Goal: Task Accomplishment & Management: Manage account settings

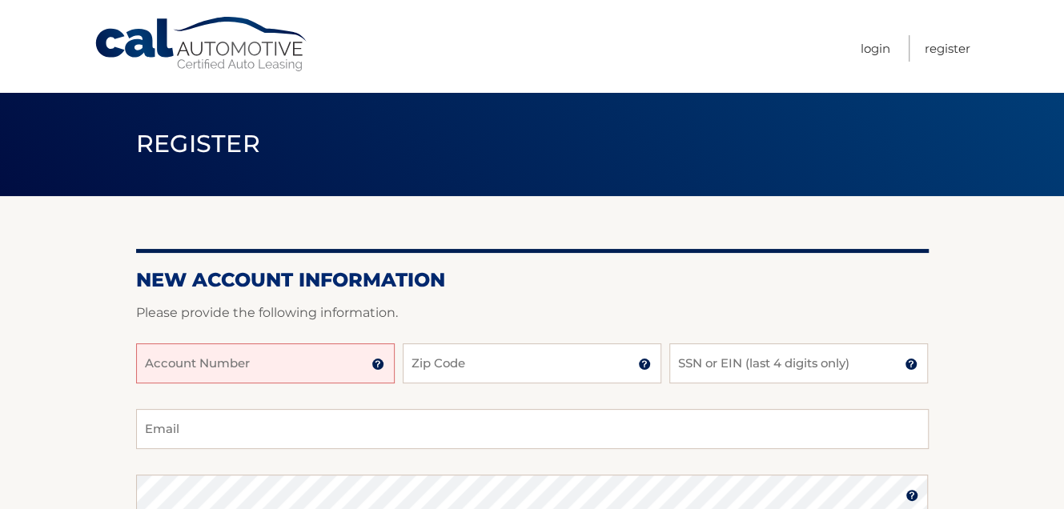
click at [251, 356] on input "Account Number" at bounding box center [265, 363] width 259 height 40
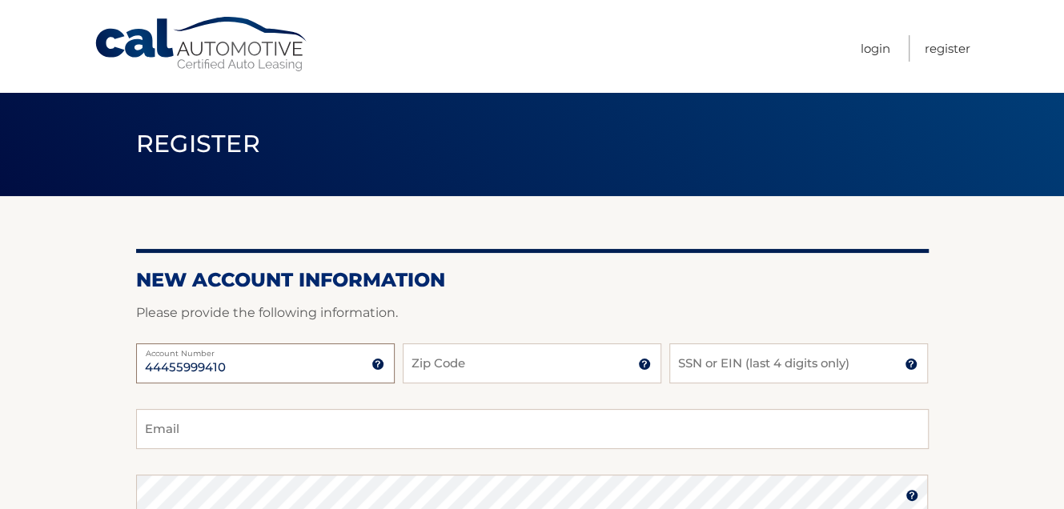
type input "44455999410"
click at [462, 367] on input "Zip Code" at bounding box center [532, 363] width 259 height 40
type input "11520"
click at [715, 367] on input "SSN or EIN (last 4 digits only)" at bounding box center [798, 363] width 259 height 40
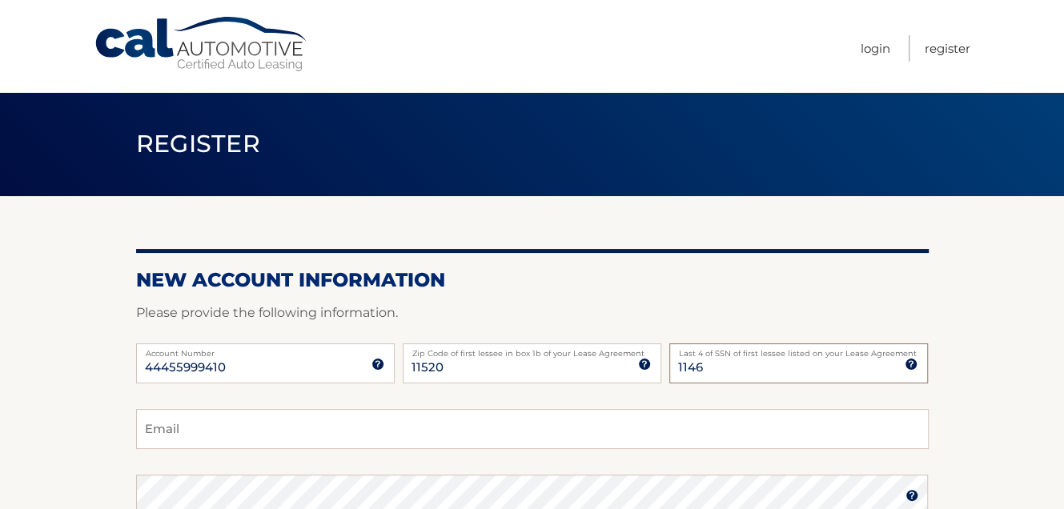
type input "1146"
click at [340, 421] on input "Email" at bounding box center [532, 429] width 793 height 40
type input "canutekahn2@gmail.com"
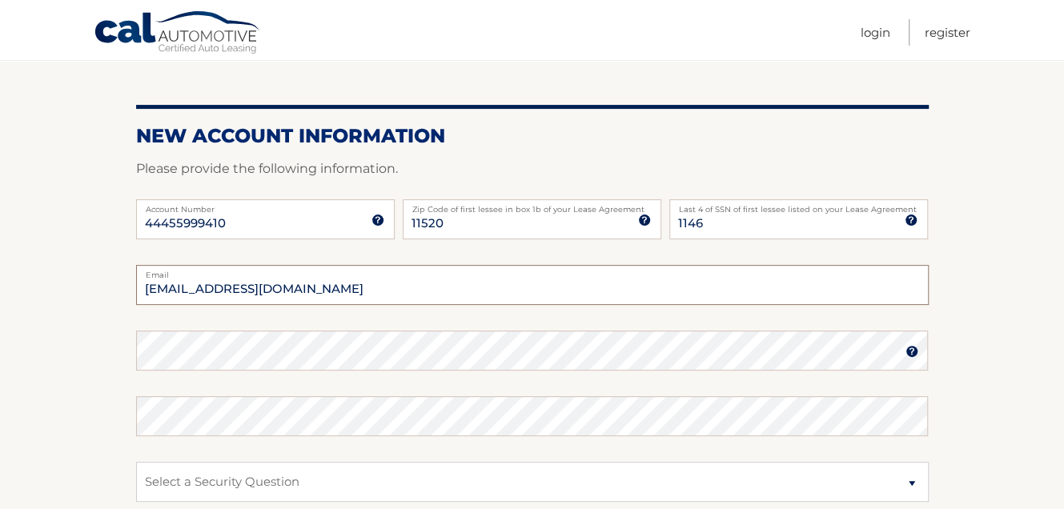
scroll to position [141, 0]
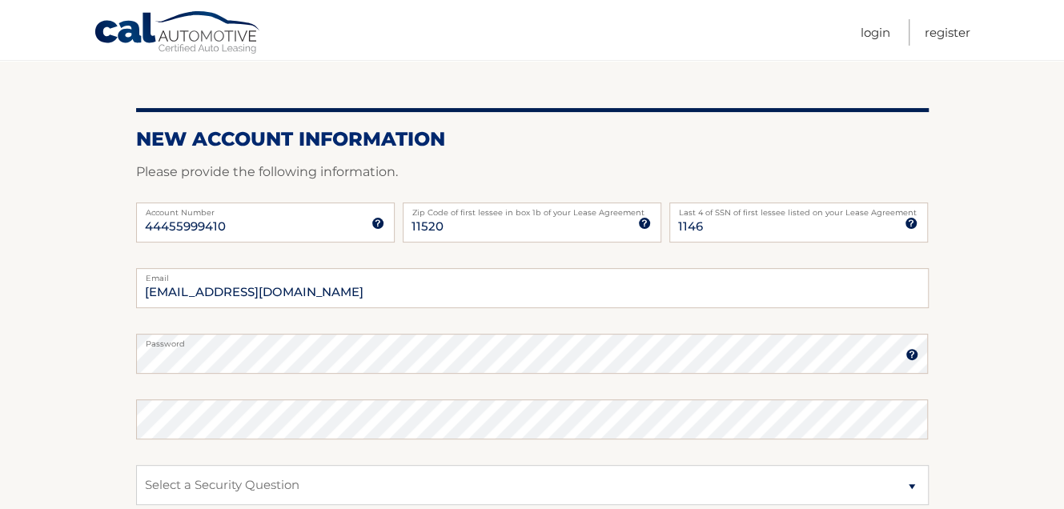
click at [908, 355] on img at bounding box center [911, 354] width 13 height 13
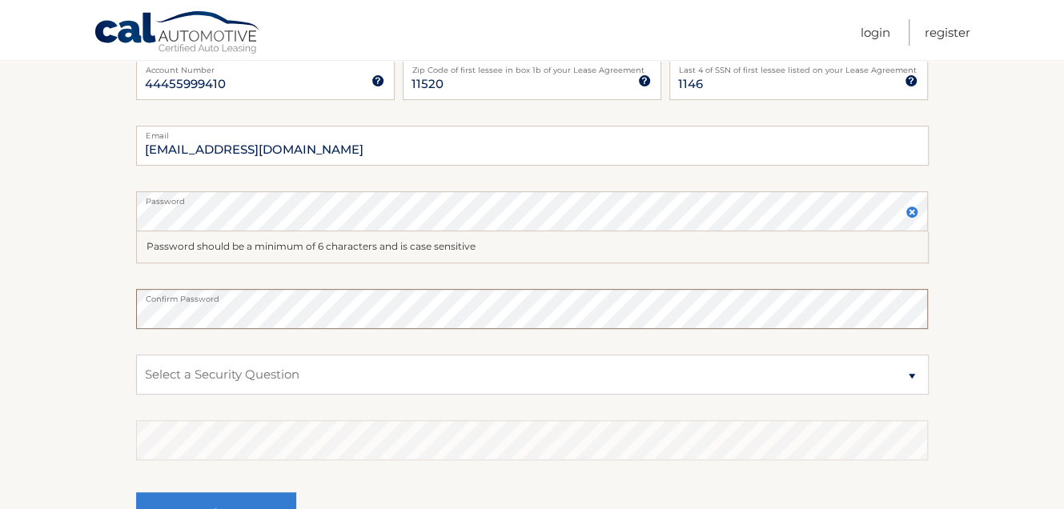
scroll to position [283, 0]
click at [908, 373] on select "Select a Security Question What was the name of your elementary school? What is…" at bounding box center [532, 375] width 793 height 40
select select "2"
click at [136, 355] on select "Select a Security Question What was the name of your elementary school? What is…" at bounding box center [532, 375] width 793 height 40
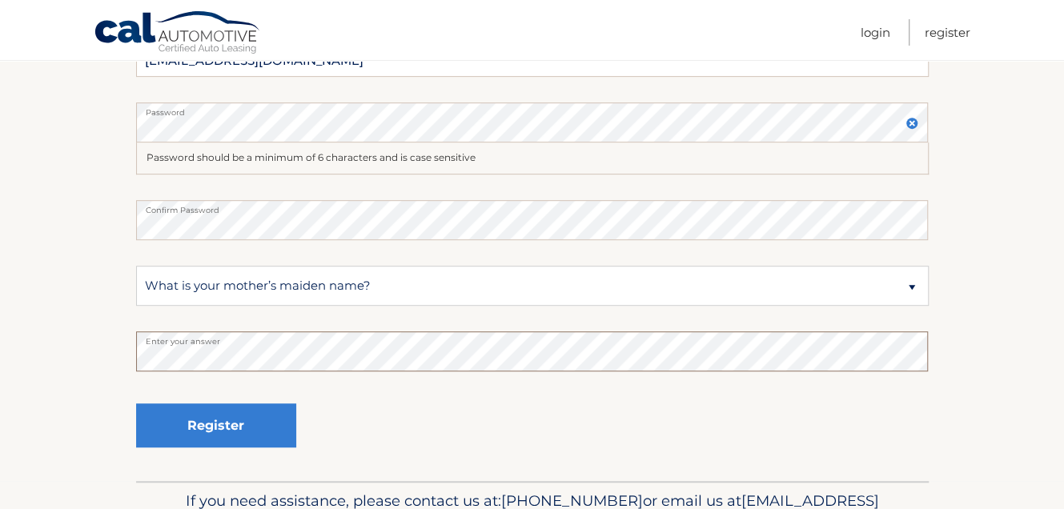
scroll to position [370, 0]
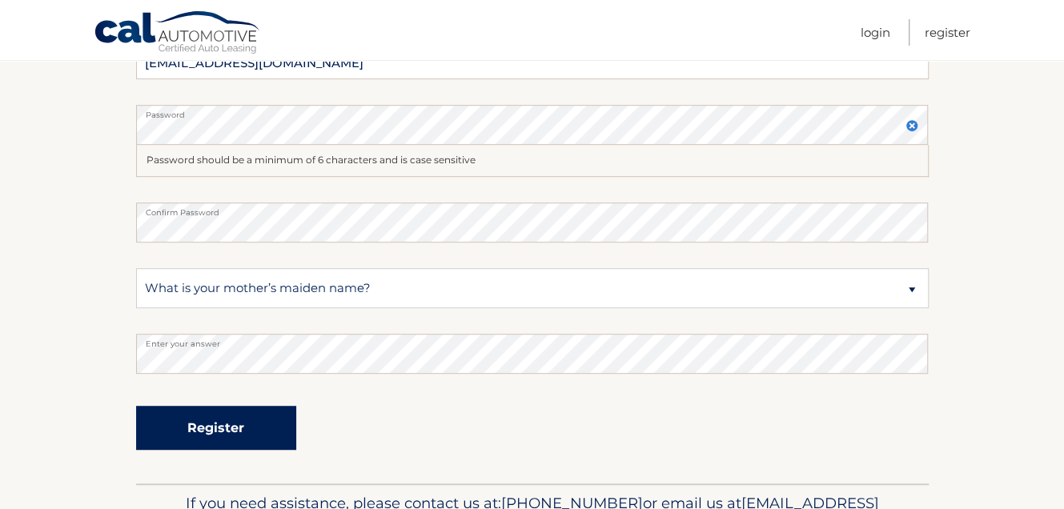
click at [249, 429] on button "Register" at bounding box center [216, 428] width 160 height 44
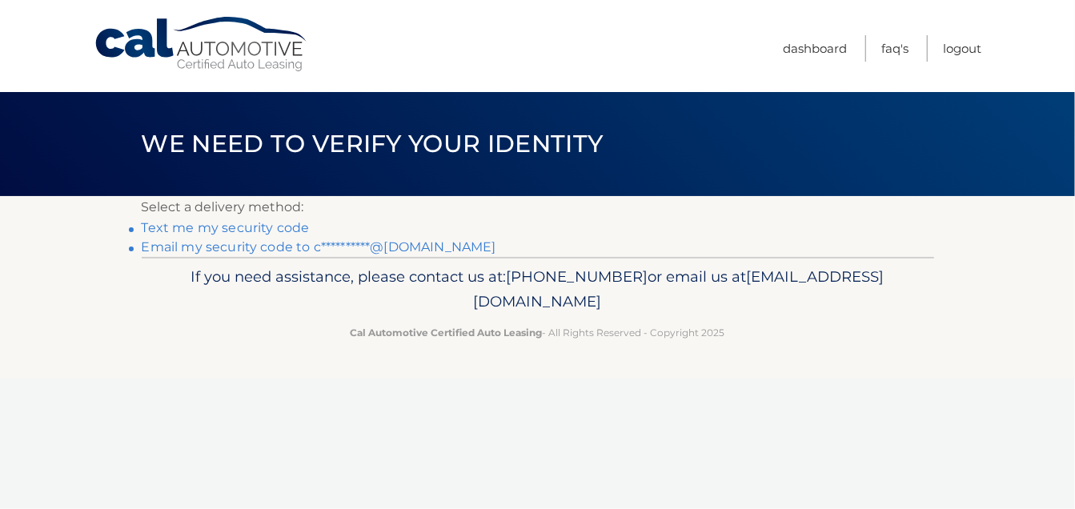
click at [259, 247] on link "**********" at bounding box center [319, 246] width 355 height 15
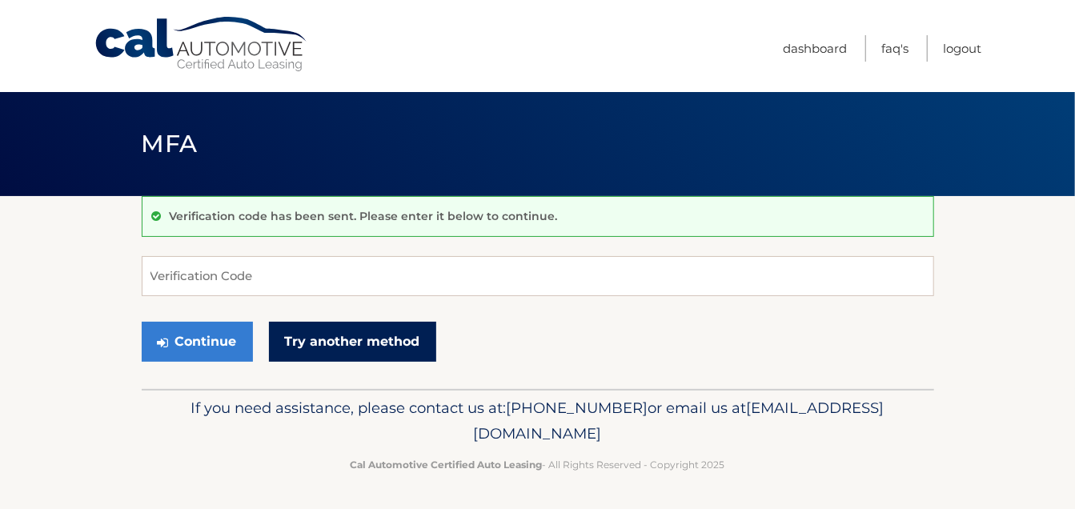
click at [323, 338] on link "Try another method" at bounding box center [352, 342] width 167 height 40
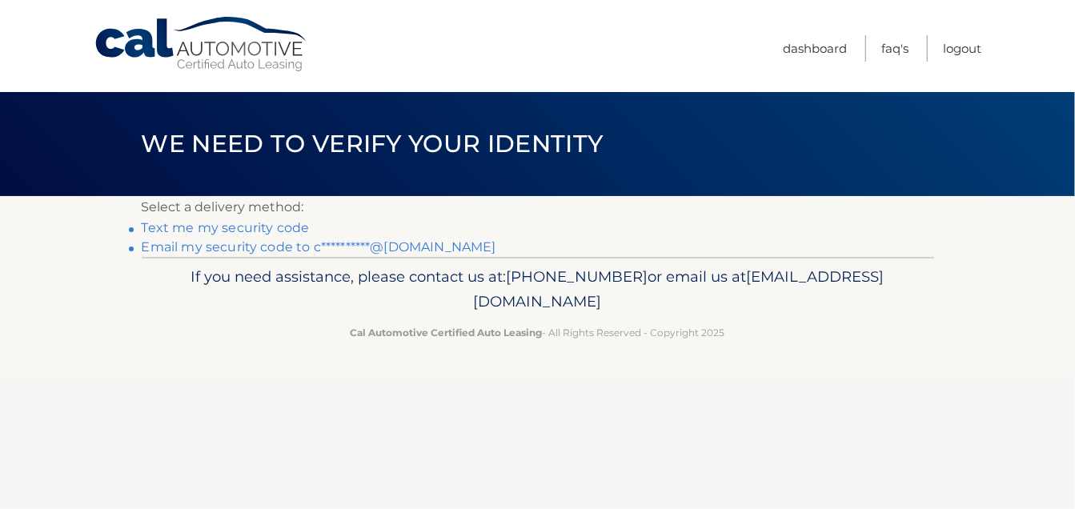
click at [272, 227] on link "Text me my security code" at bounding box center [226, 227] width 168 height 15
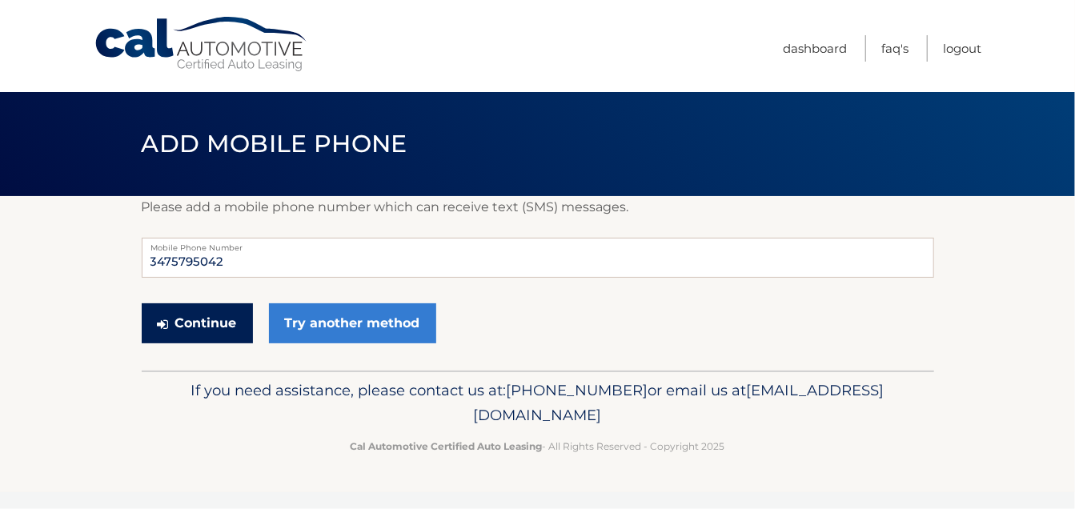
click at [231, 323] on button "Continue" at bounding box center [197, 323] width 111 height 40
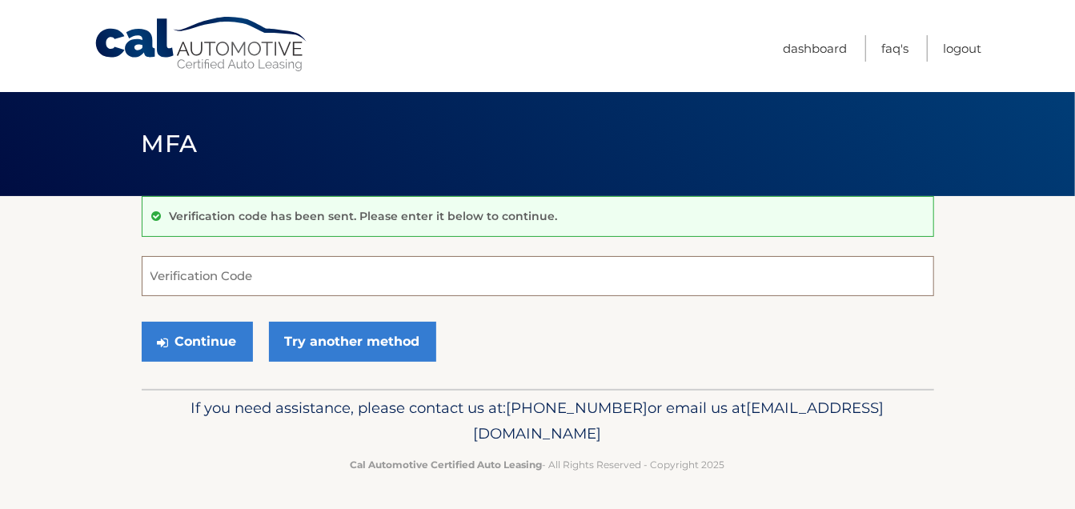
click at [256, 275] on input "Verification Code" at bounding box center [538, 276] width 793 height 40
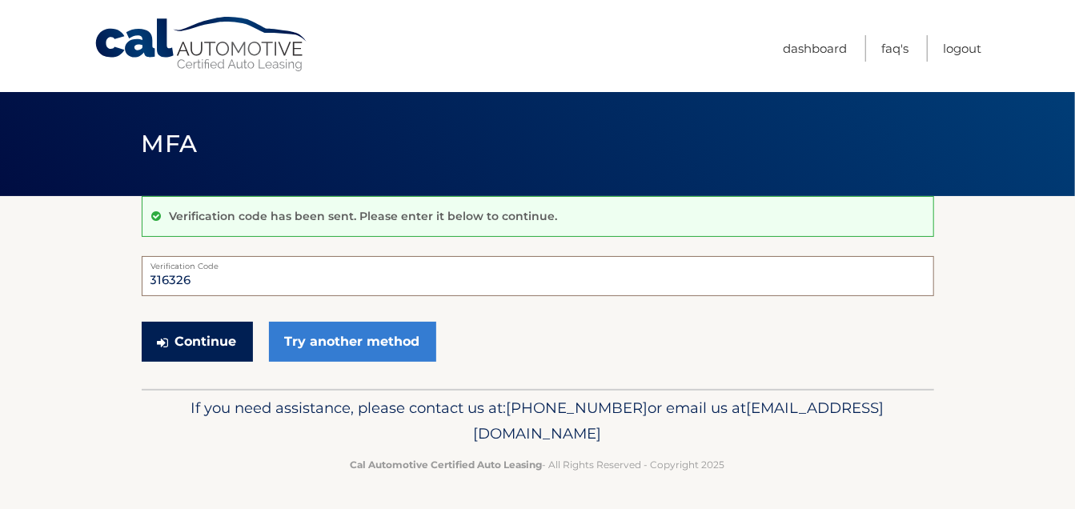
type input "316326"
click at [229, 335] on button "Continue" at bounding box center [197, 342] width 111 height 40
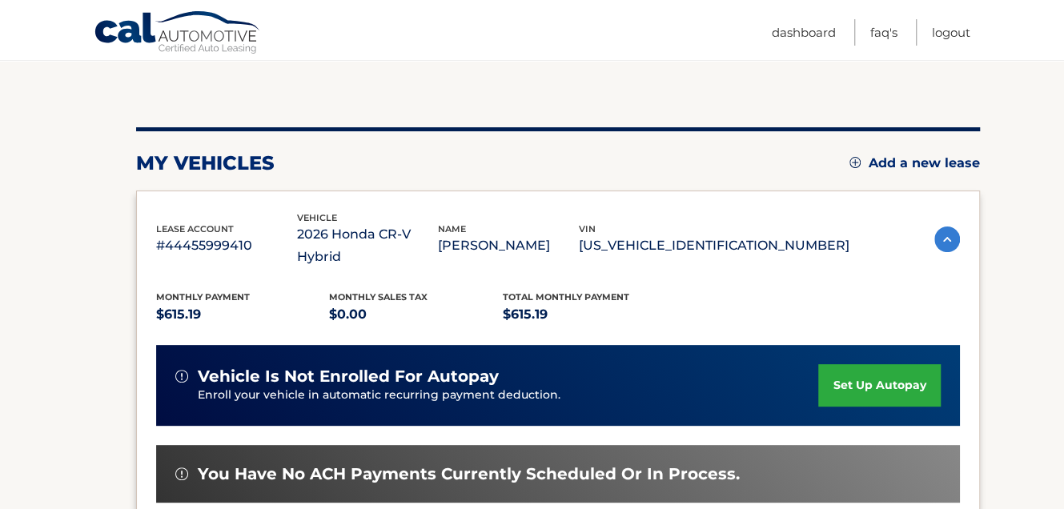
scroll to position [140, 0]
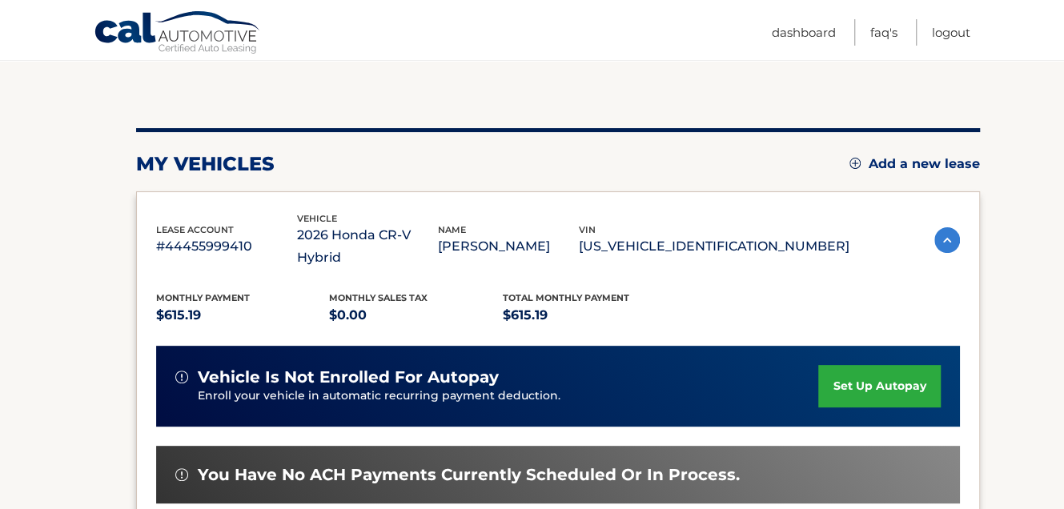
click at [861, 365] on link "set up autopay" at bounding box center [879, 386] width 122 height 42
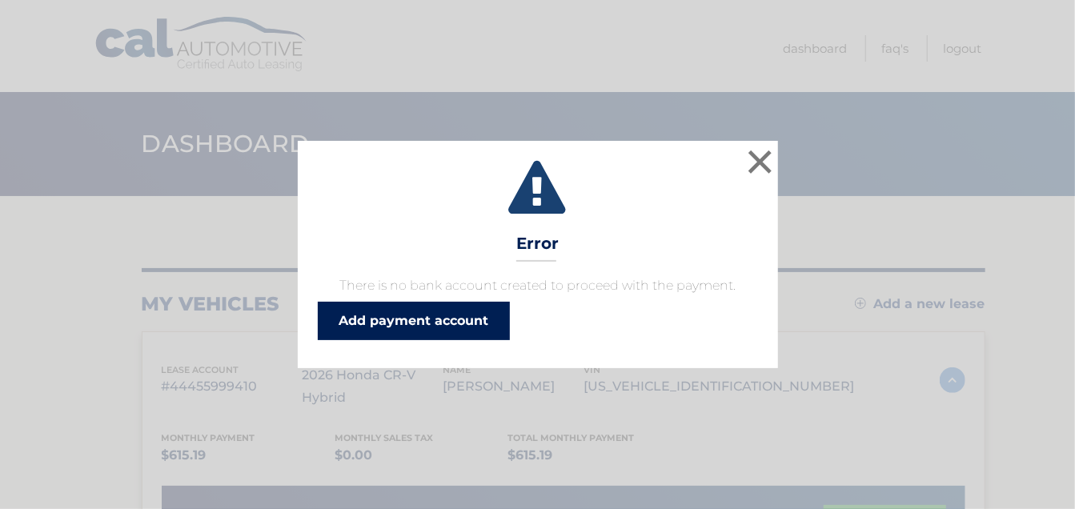
click at [469, 315] on link "Add payment account" at bounding box center [414, 321] width 192 height 38
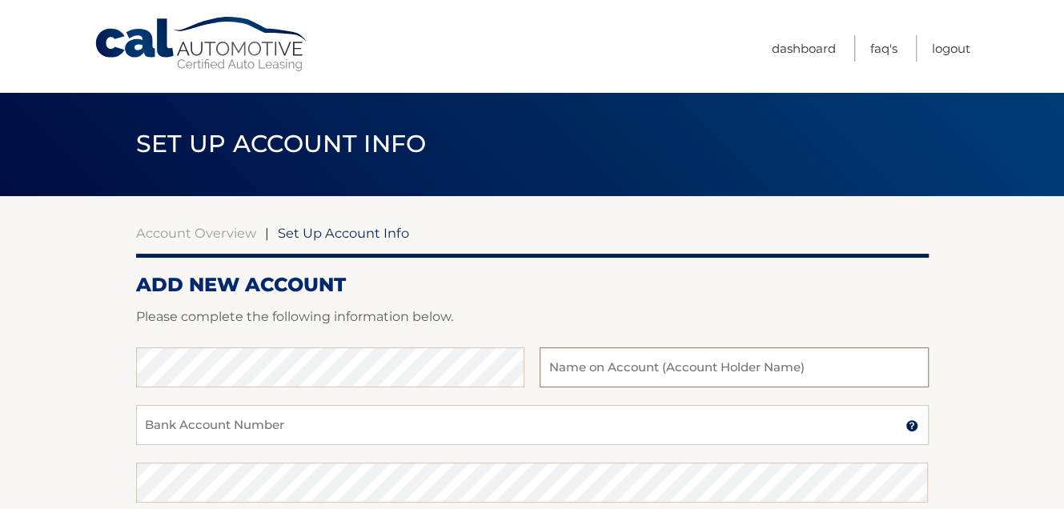
click at [586, 366] on input "text" at bounding box center [734, 367] width 388 height 40
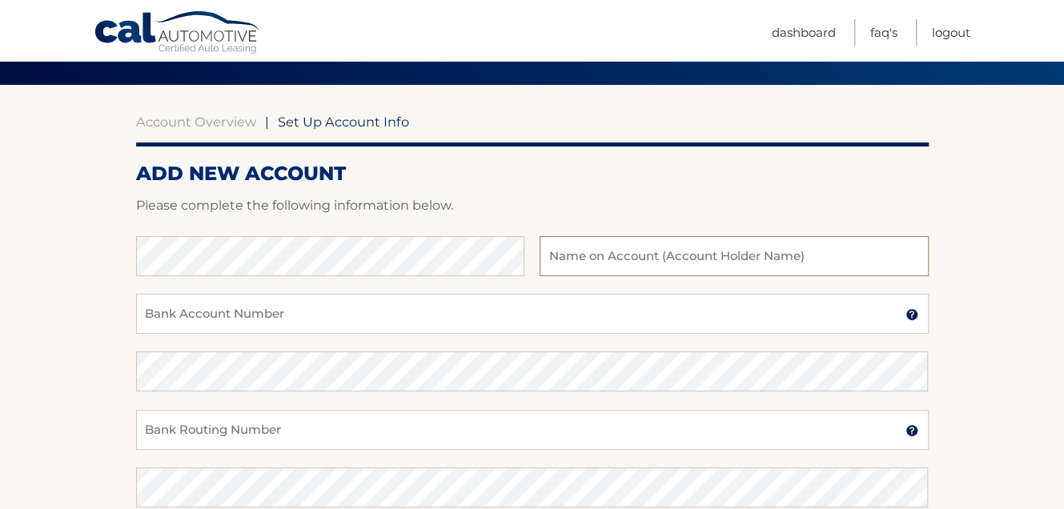
scroll to position [80, 0]
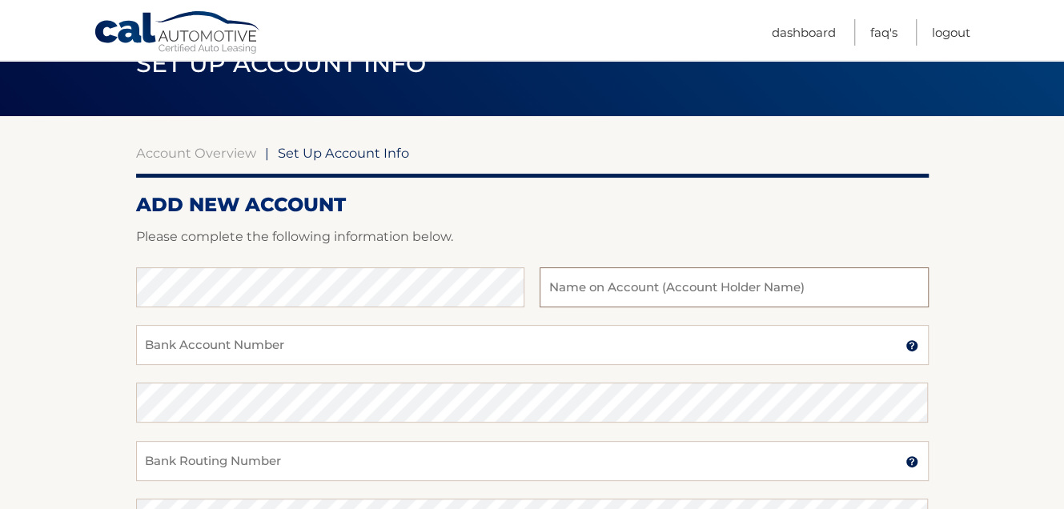
click at [649, 283] on input "text" at bounding box center [734, 287] width 388 height 40
type input "MICHELLE KAHN"
click at [202, 349] on input "Bank Account Number" at bounding box center [532, 345] width 793 height 40
click at [203, 350] on input "Bank Account Number" at bounding box center [532, 345] width 793 height 40
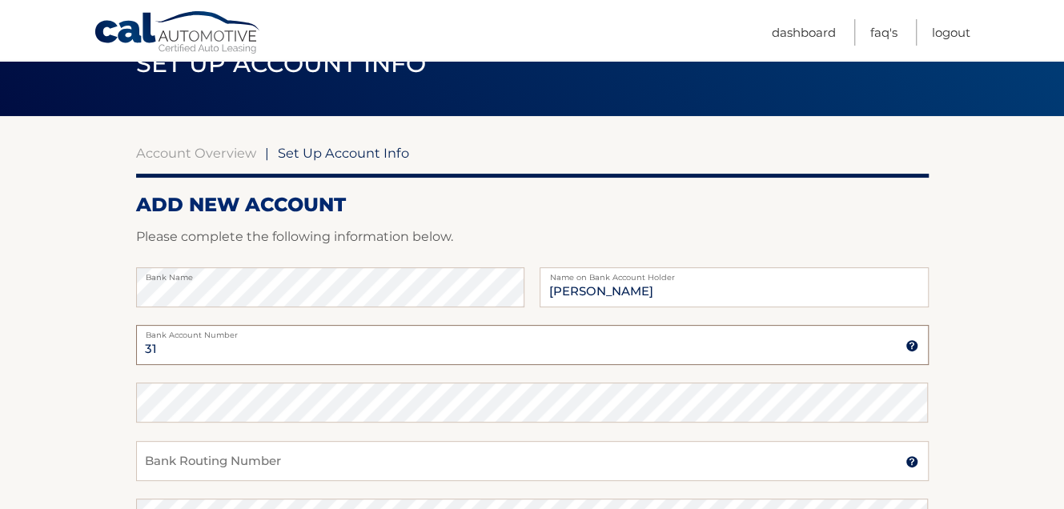
type input "3"
click at [194, 458] on input "Bank Routing Number" at bounding box center [532, 461] width 793 height 40
type input "311992904"
click at [220, 353] on input "Bank Account Number" at bounding box center [532, 345] width 793 height 40
type input "001025102"
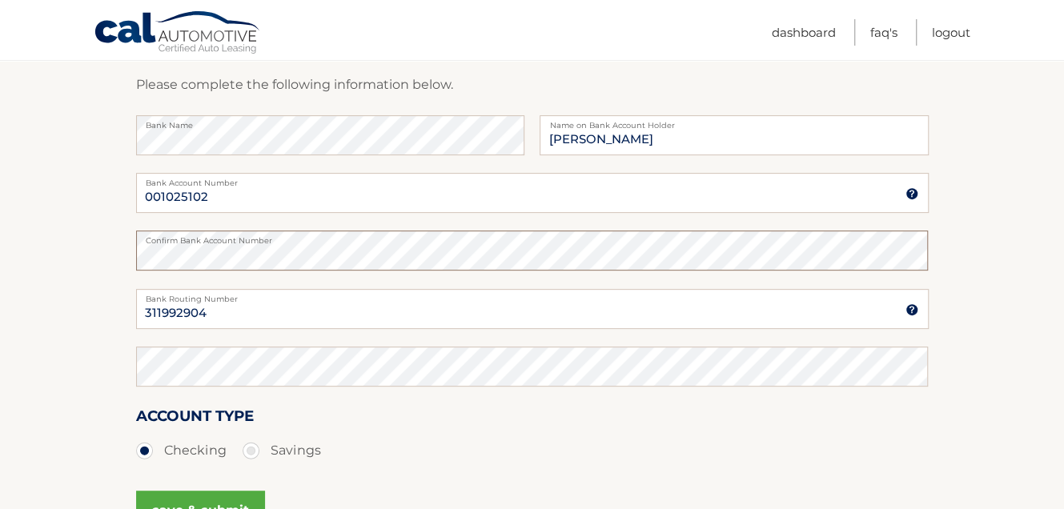
scroll to position [240, 0]
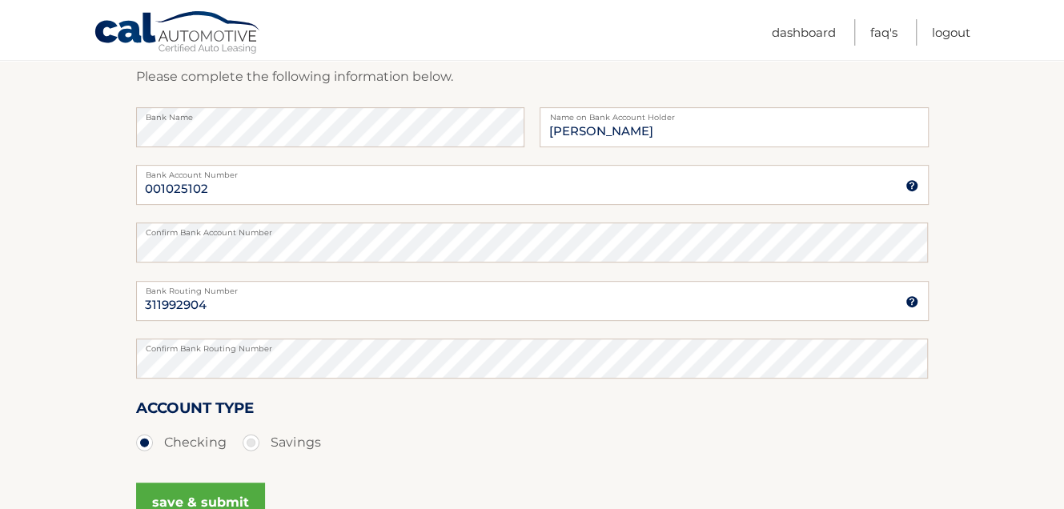
click at [444, 425] on div "Account Type Checking Savings" at bounding box center [532, 427] width 793 height 62
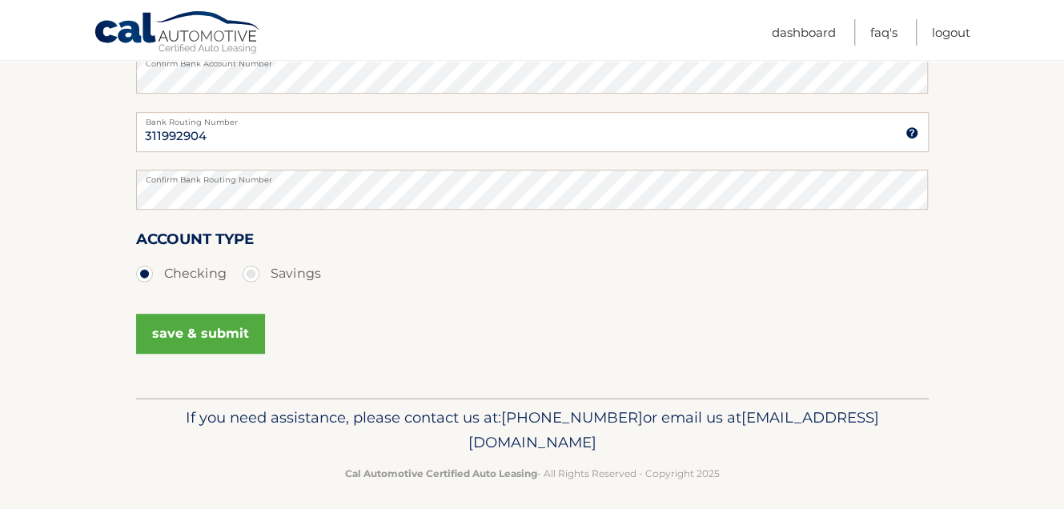
scroll to position [419, 0]
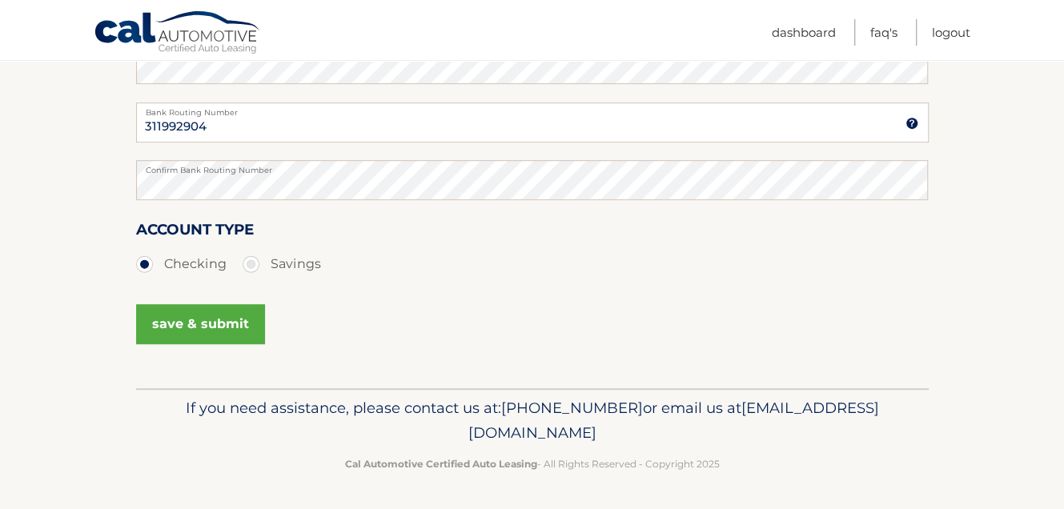
click at [177, 324] on button "save & submit" at bounding box center [200, 324] width 129 height 40
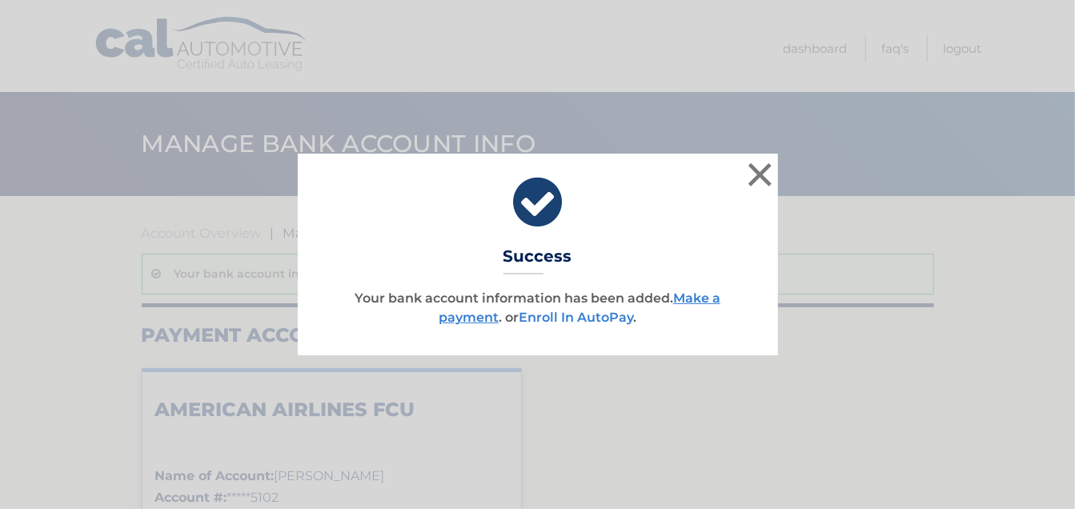
click at [603, 317] on link "Enroll In AutoPay" at bounding box center [576, 317] width 114 height 15
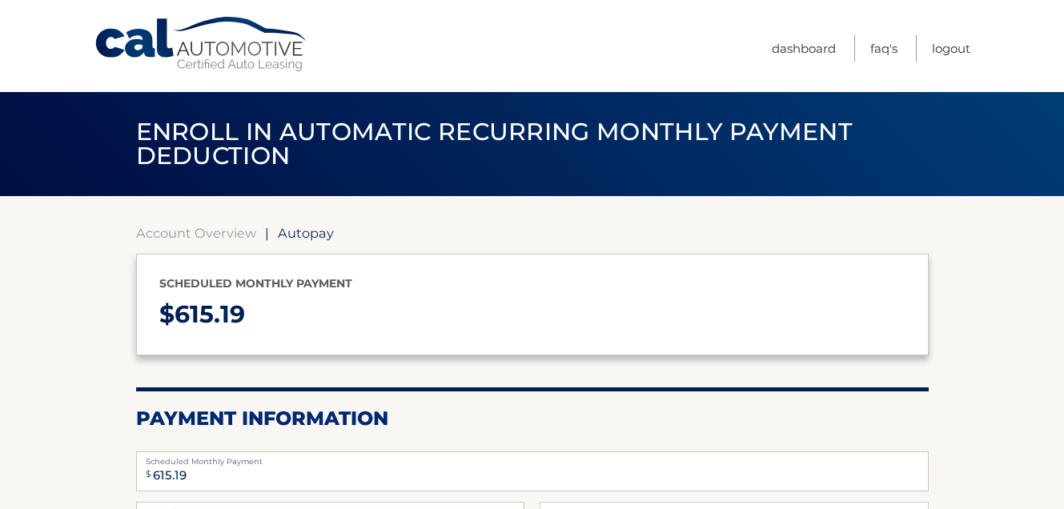
select select "NzcxYzY2NTEtN2JhMy00NjYyLWIzYjItNjExYjNmODE5YTMz"
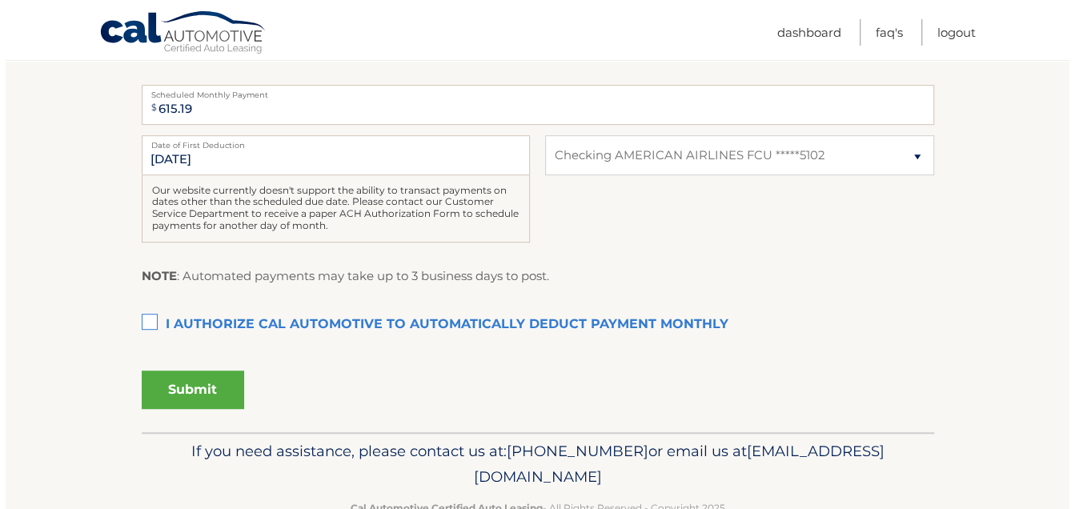
scroll to position [400, 0]
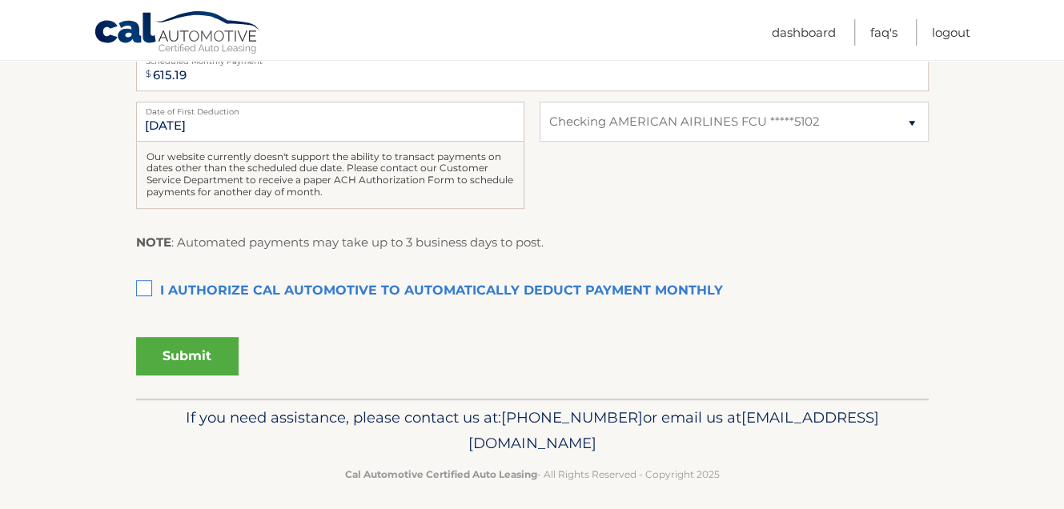
click at [147, 283] on label "I authorize cal automotive to automatically deduct payment monthly This checkbo…" at bounding box center [532, 291] width 793 height 32
click at [0, 0] on input "I authorize cal automotive to automatically deduct payment monthly This checkbo…" at bounding box center [0, 0] width 0 height 0
click at [195, 348] on button "Submit" at bounding box center [187, 356] width 102 height 38
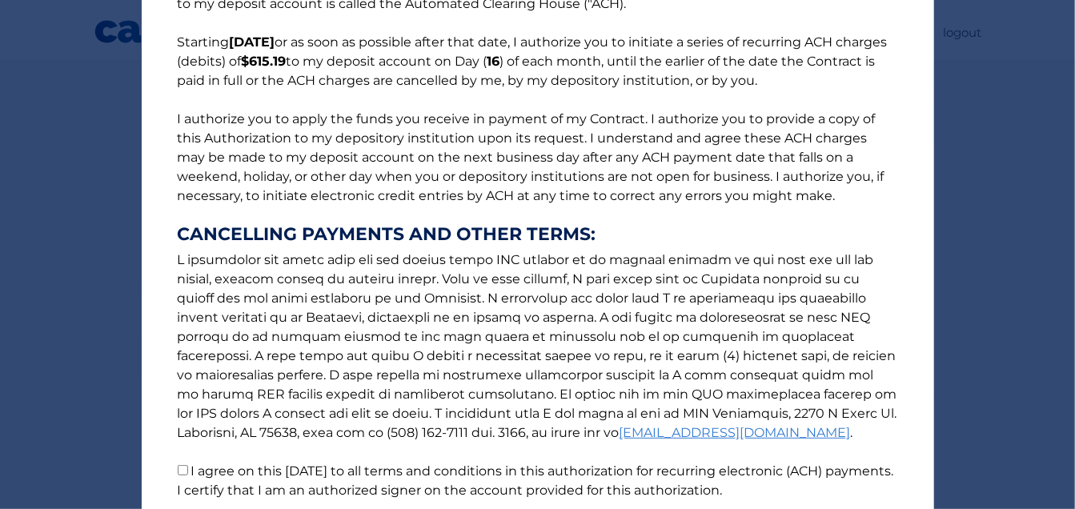
scroll to position [247, 0]
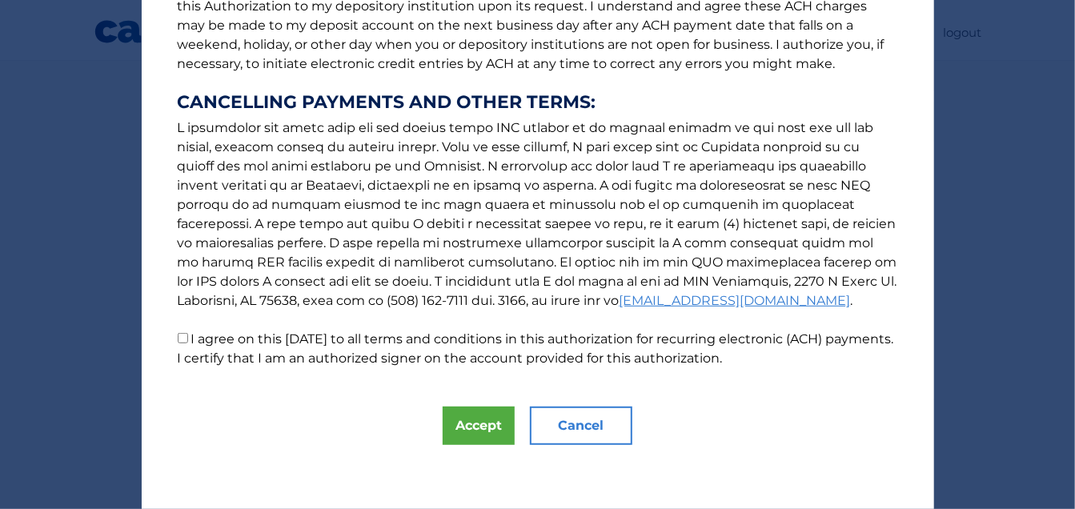
click at [180, 339] on input "I agree on this 09/16/2025 to all terms and conditions in this authorization fo…" at bounding box center [183, 338] width 10 height 10
checkbox input "true"
click at [472, 425] on button "Accept" at bounding box center [479, 426] width 72 height 38
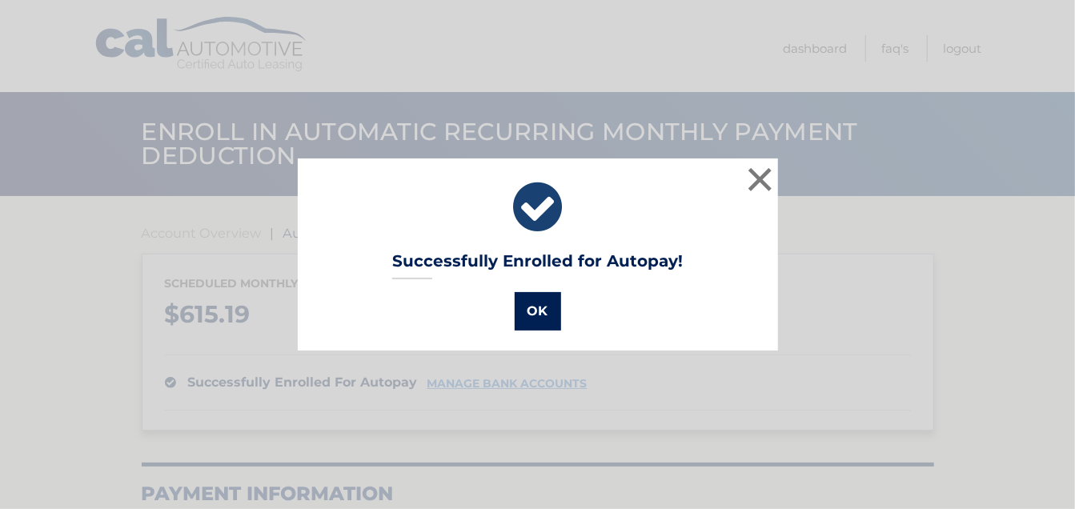
click at [537, 311] on button "OK" at bounding box center [538, 311] width 46 height 38
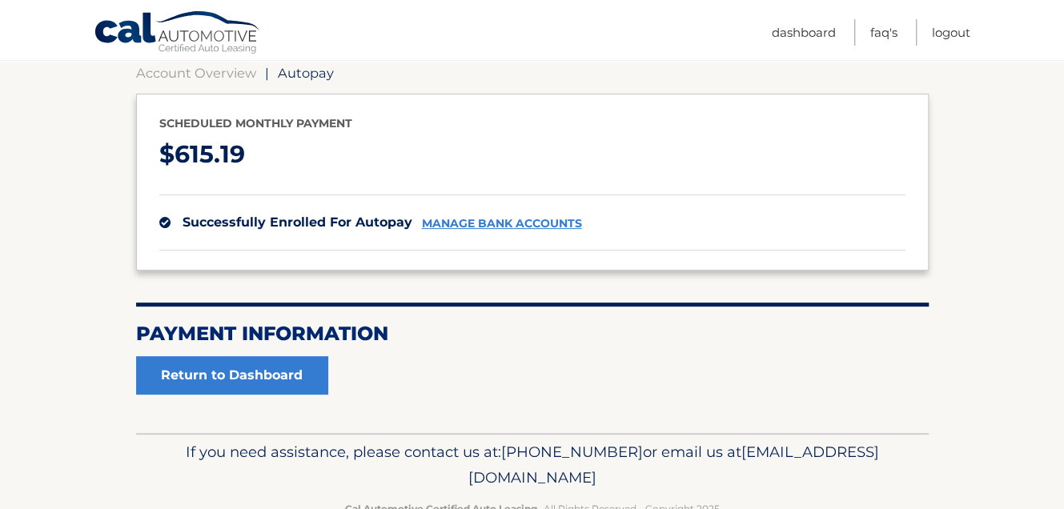
scroll to position [204, 0]
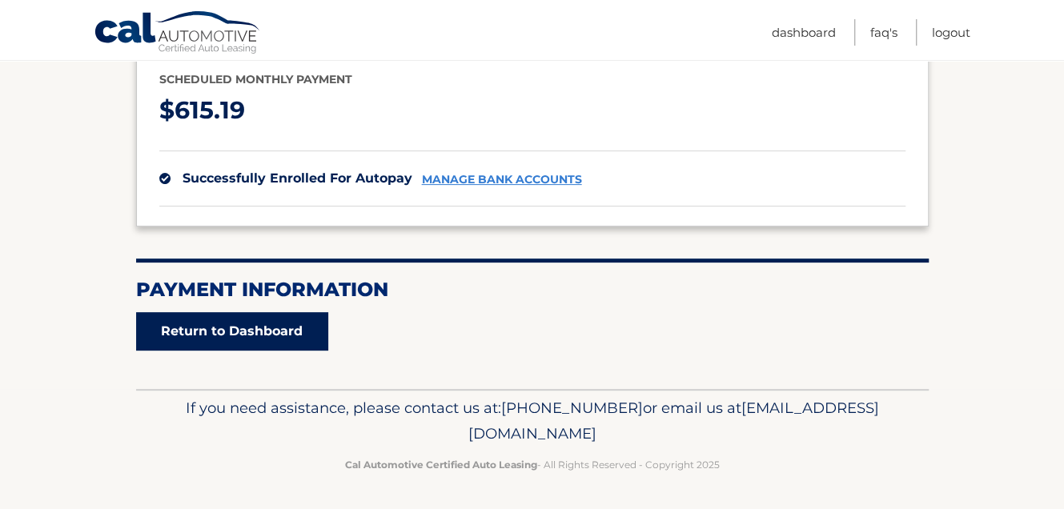
click at [299, 327] on link "Return to Dashboard" at bounding box center [232, 331] width 192 height 38
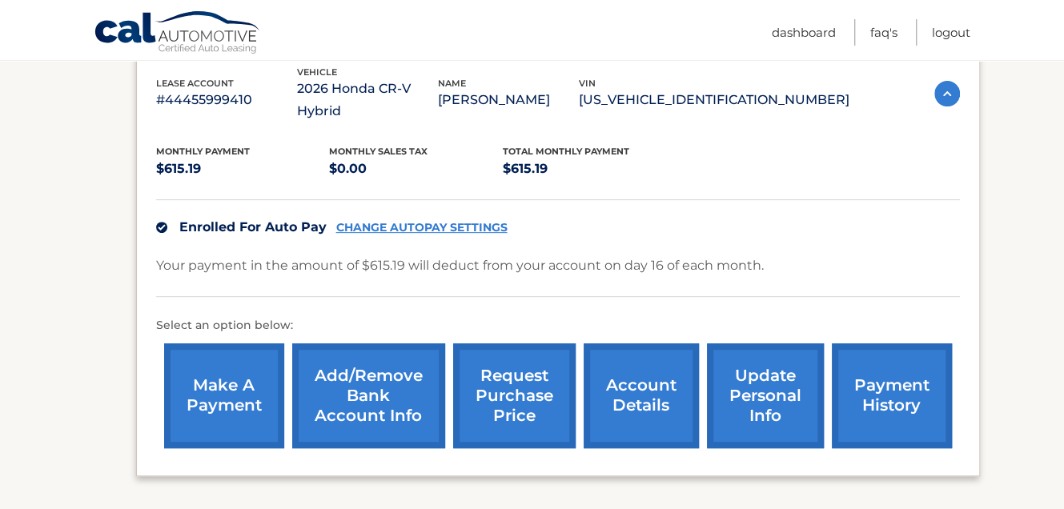
scroll to position [398, 0]
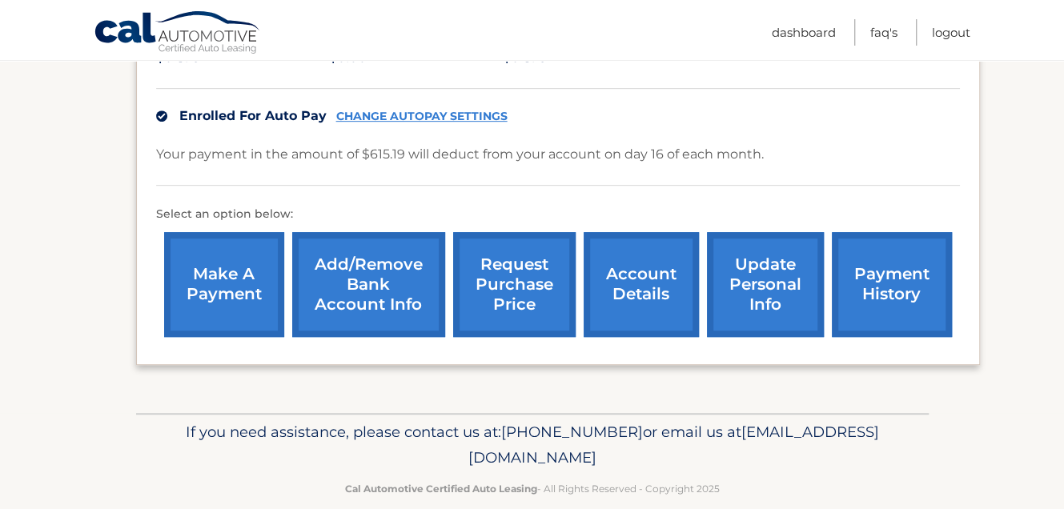
click at [875, 265] on link "payment history" at bounding box center [892, 284] width 120 height 105
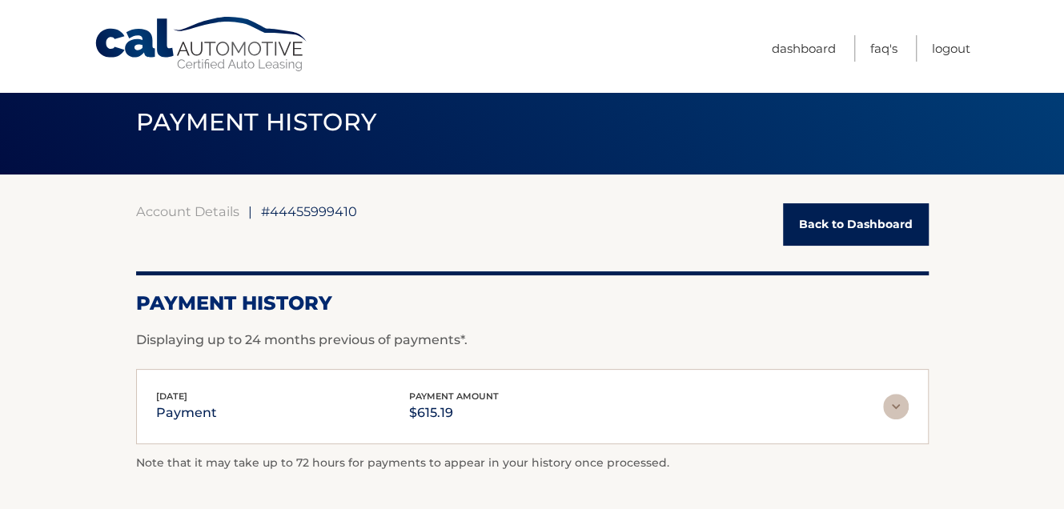
scroll to position [17, 0]
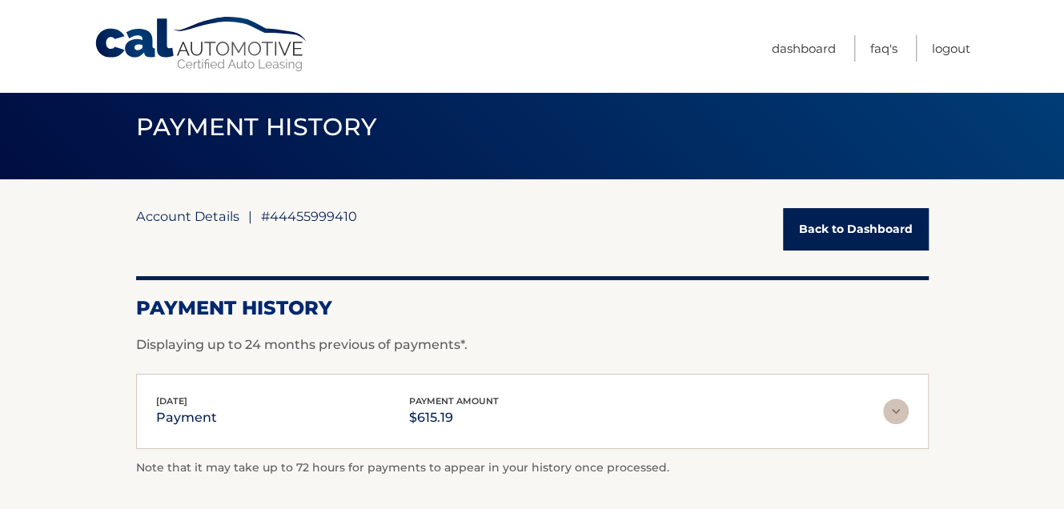
click at [148, 219] on link "Account Details" at bounding box center [187, 216] width 103 height 16
click at [167, 215] on link "Account Details" at bounding box center [187, 216] width 103 height 16
click at [195, 211] on link "Account Details" at bounding box center [187, 216] width 103 height 16
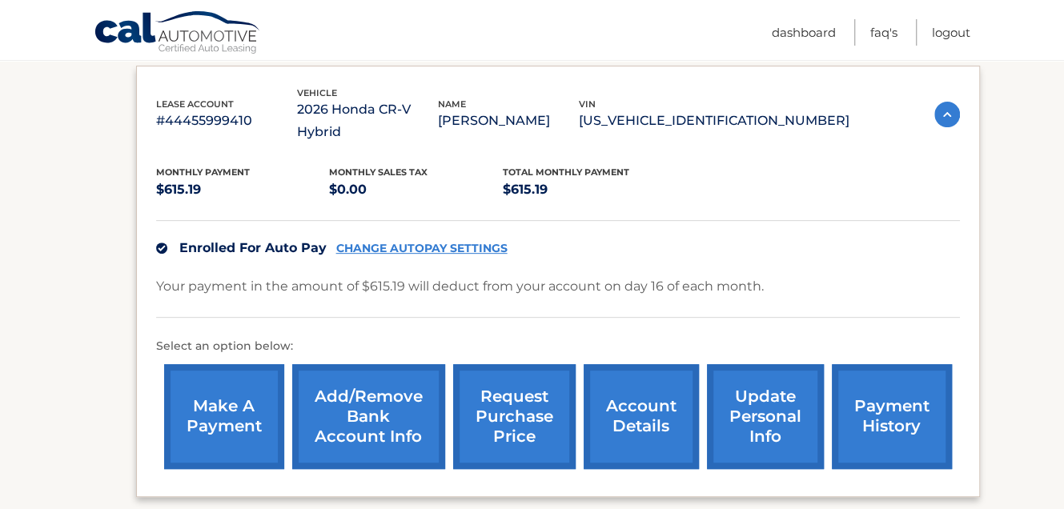
scroll to position [267, 0]
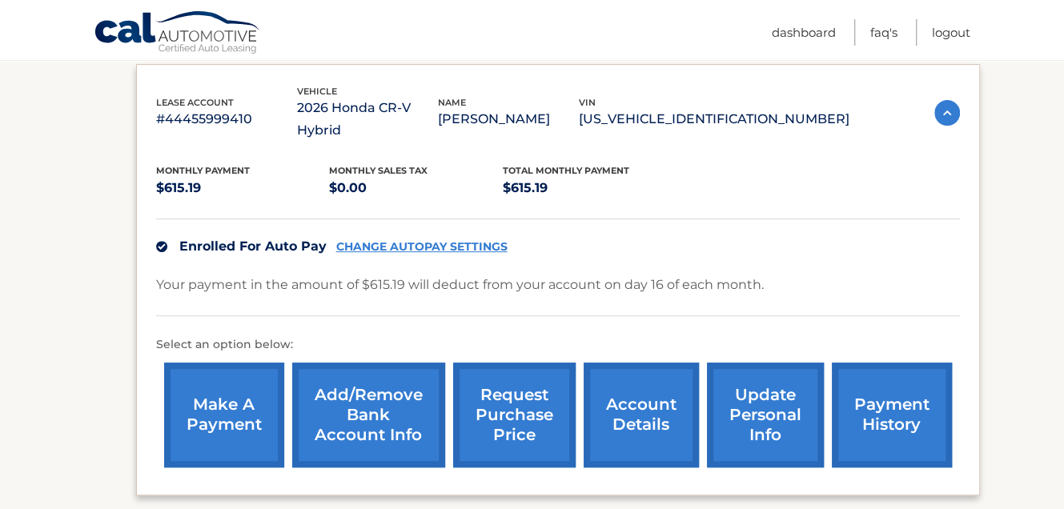
click at [755, 390] on link "update personal info" at bounding box center [765, 415] width 117 height 105
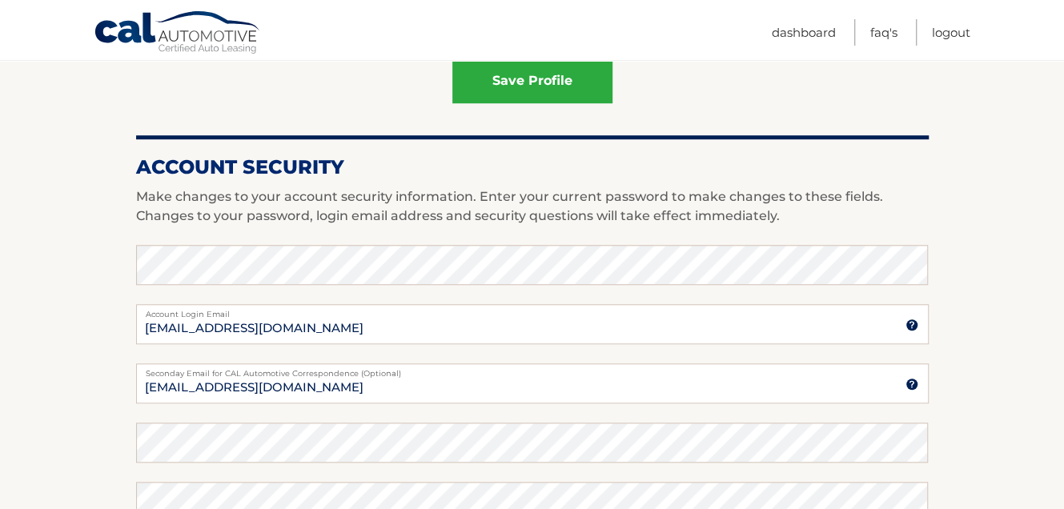
scroll to position [640, 0]
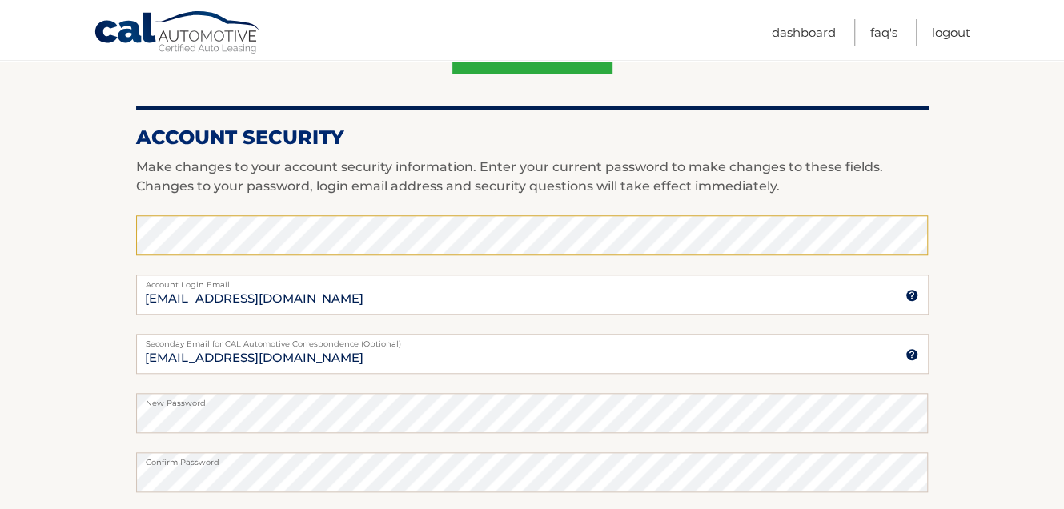
click at [550, 444] on fieldset "Enter your current password to make changes to these fields canutekahn2@gmail.c…" at bounding box center [532, 422] width 793 height 415
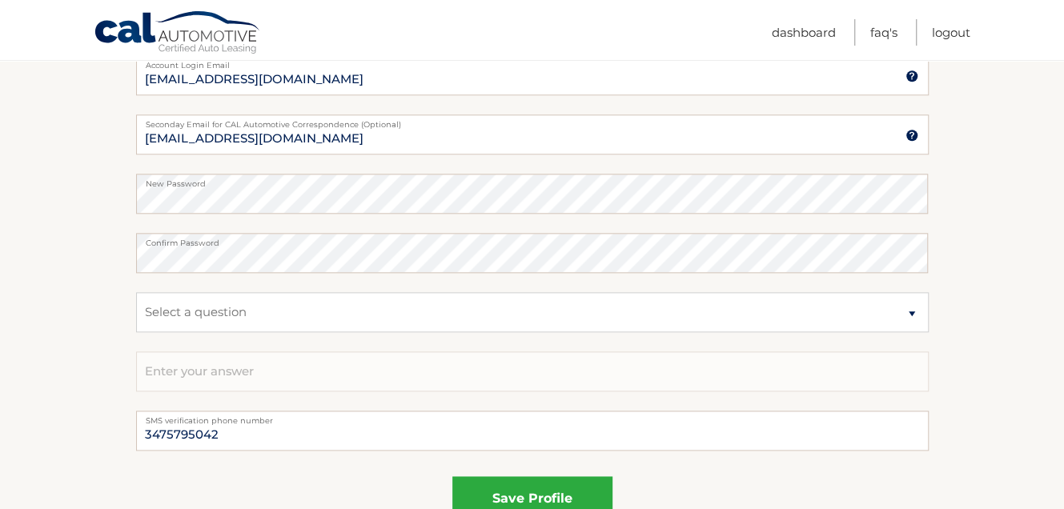
scroll to position [864, 0]
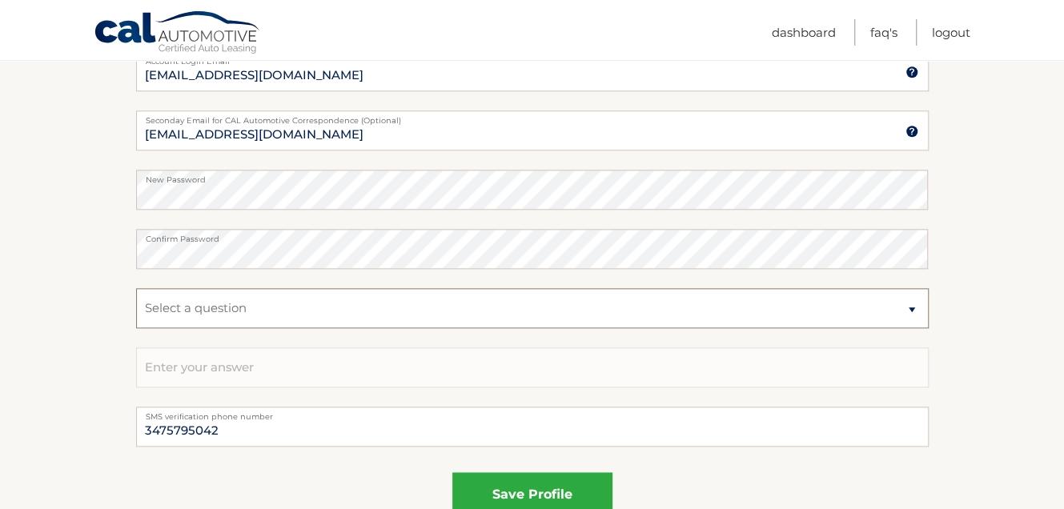
click at [910, 308] on select "Select a question What was the name of your elementary school? What is your mot…" at bounding box center [532, 308] width 793 height 40
select select "2"
click at [136, 288] on select "Select a question What was the name of your elementary school? What is your mot…" at bounding box center [532, 308] width 793 height 40
click at [712, 369] on input "text" at bounding box center [532, 367] width 793 height 40
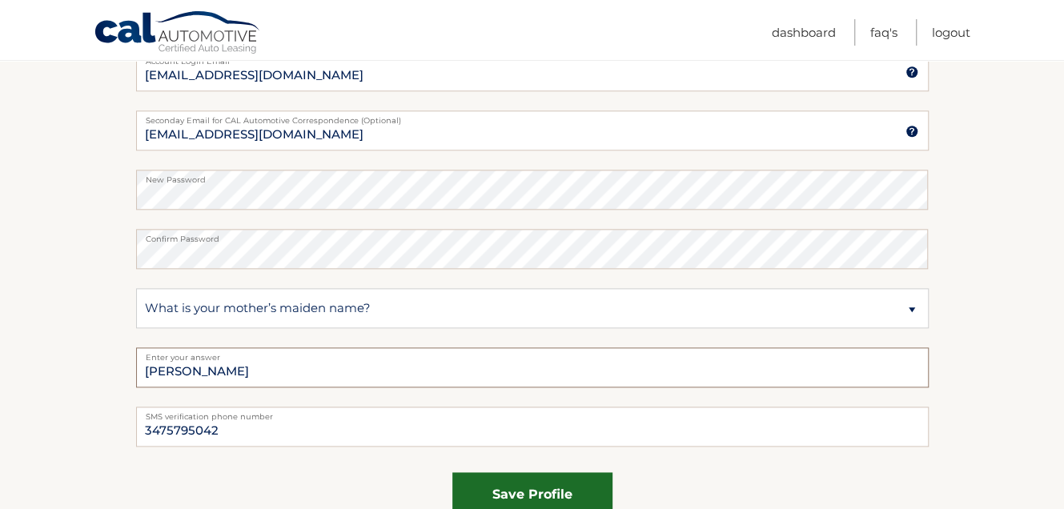
type input "oliver"
click at [565, 486] on button "save profile" at bounding box center [532, 494] width 160 height 44
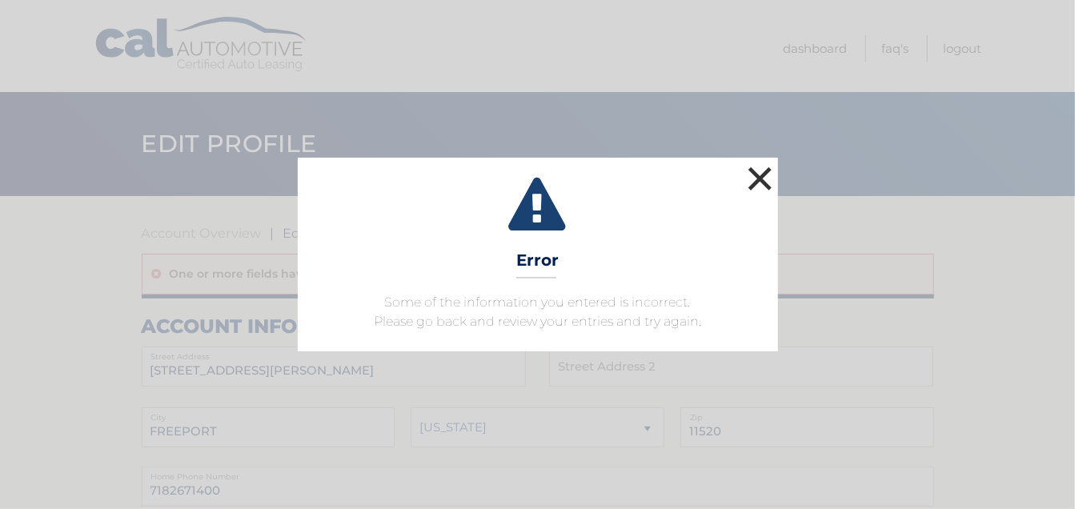
click at [759, 175] on button "×" at bounding box center [761, 179] width 32 height 32
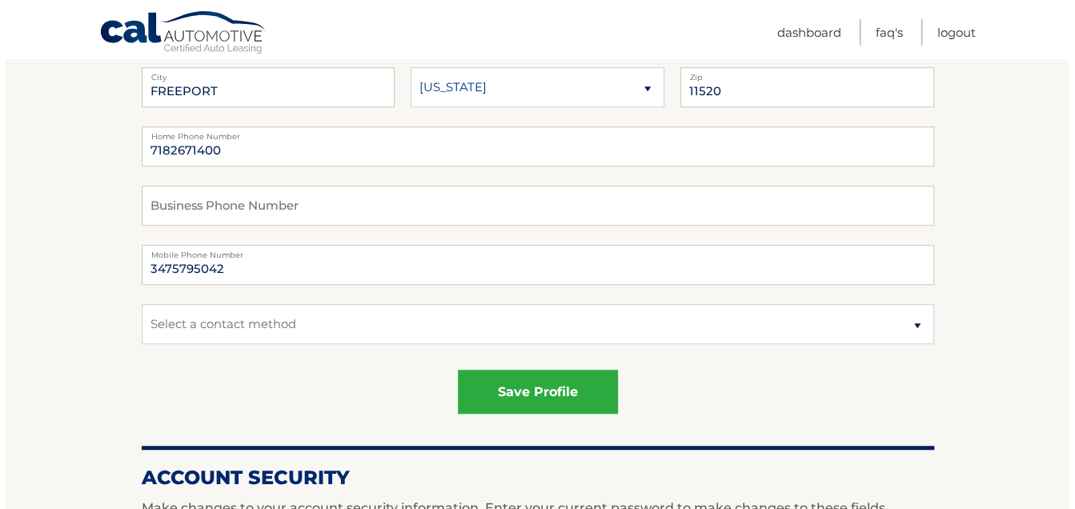
scroll to position [342, 0]
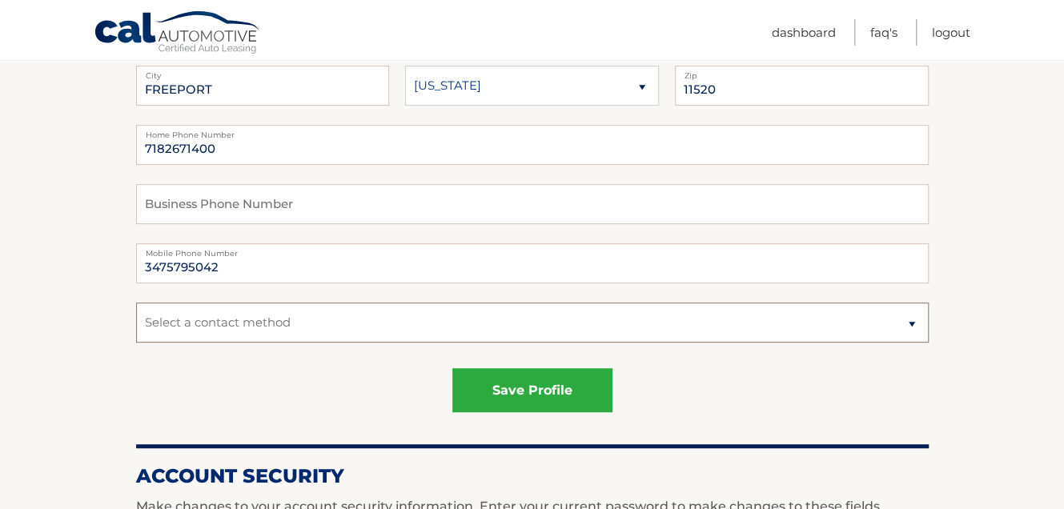
click at [913, 321] on select "Select a contact method Mobile Home" at bounding box center [532, 323] width 793 height 40
select select "1"
click at [136, 303] on select "Select a contact method Mobile Home" at bounding box center [532, 323] width 793 height 40
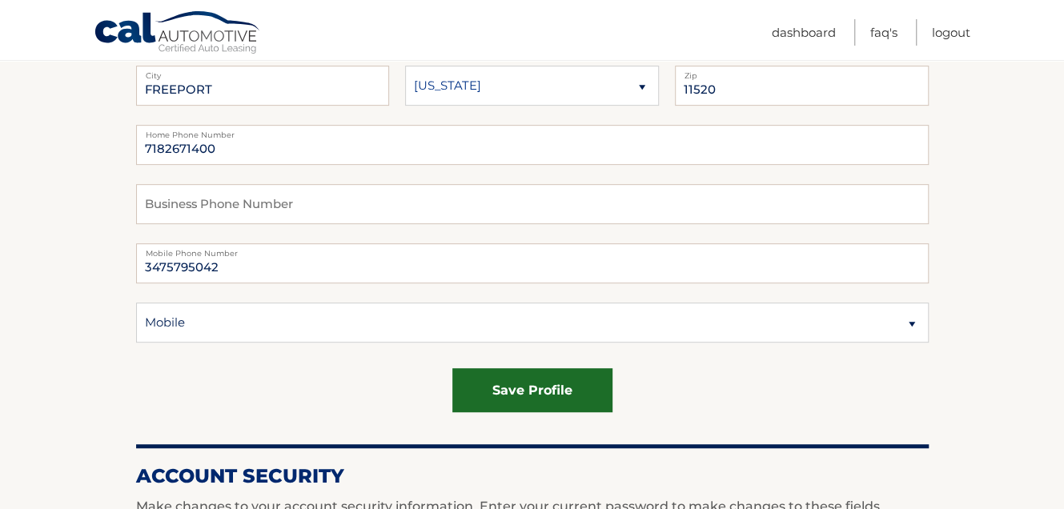
click at [571, 379] on button "save profile" at bounding box center [532, 390] width 160 height 44
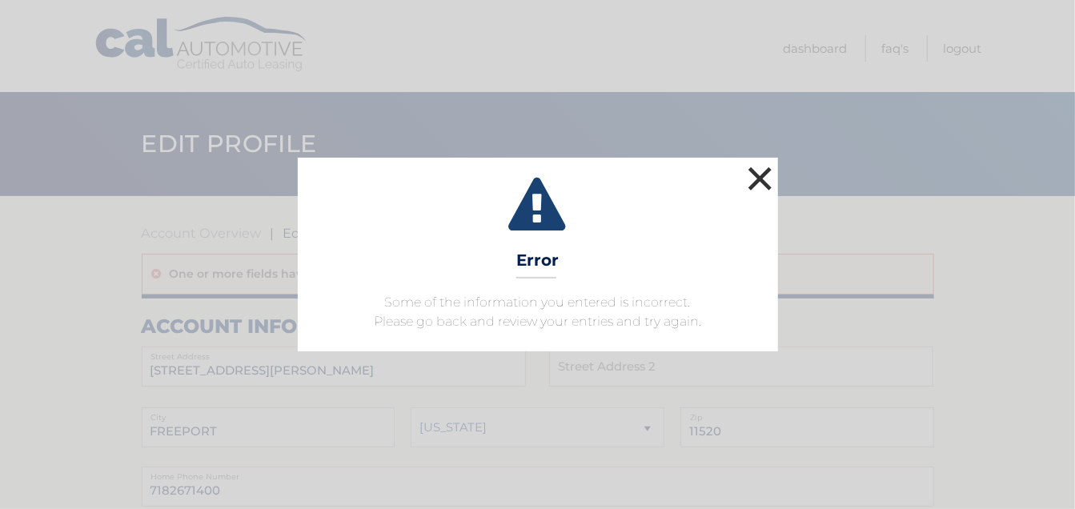
click at [760, 173] on button "×" at bounding box center [761, 179] width 32 height 32
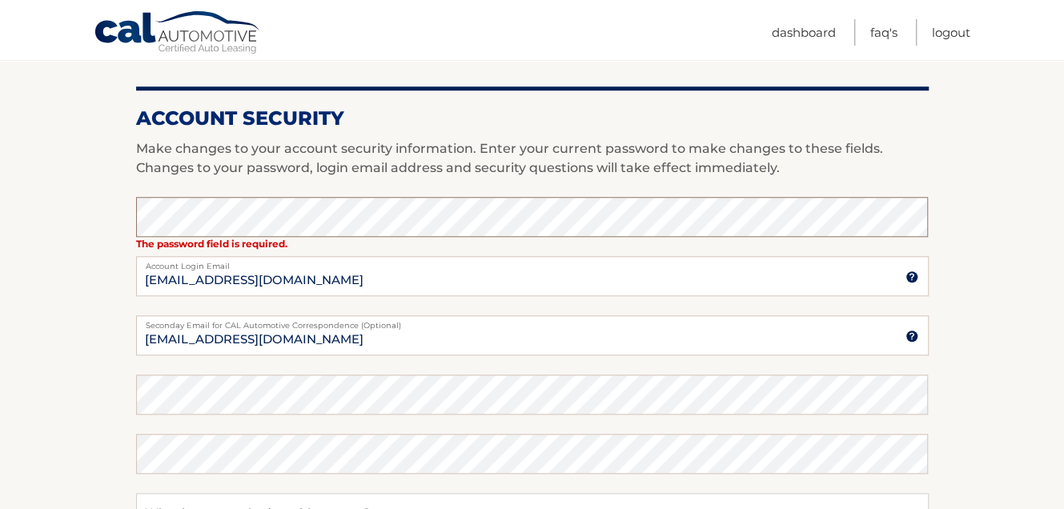
scroll to position [690, 0]
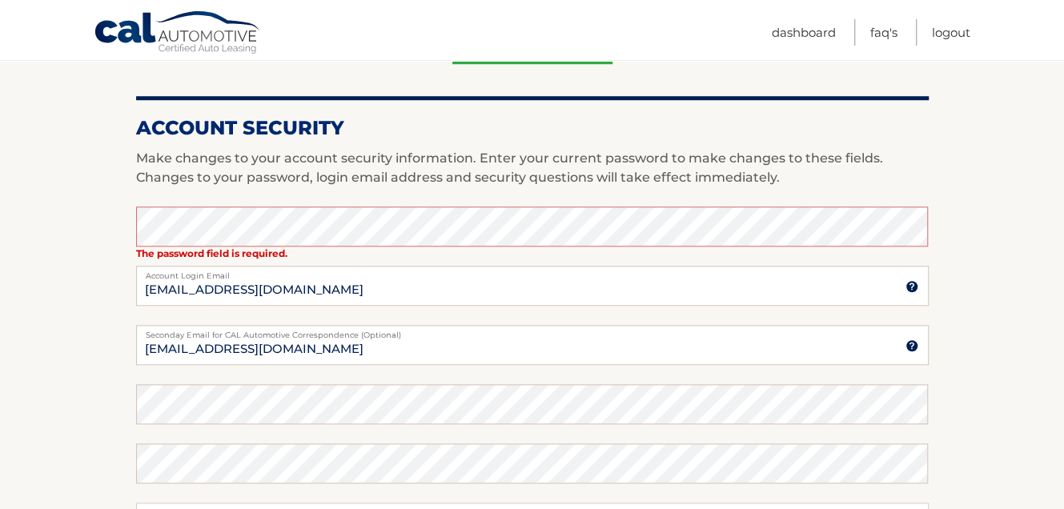
click at [979, 288] on section "Account Overview | Edit Profile One or more fields have an error. account infor…" at bounding box center [532, 144] width 1064 height 1276
click at [501, 253] on fieldset "The password field is required. Enter your current password to make changes to …" at bounding box center [532, 414] width 793 height 415
click at [360, 287] on input "[EMAIL_ADDRESS][DOMAIN_NAME]" at bounding box center [532, 286] width 793 height 40
click at [910, 286] on img at bounding box center [911, 286] width 13 height 13
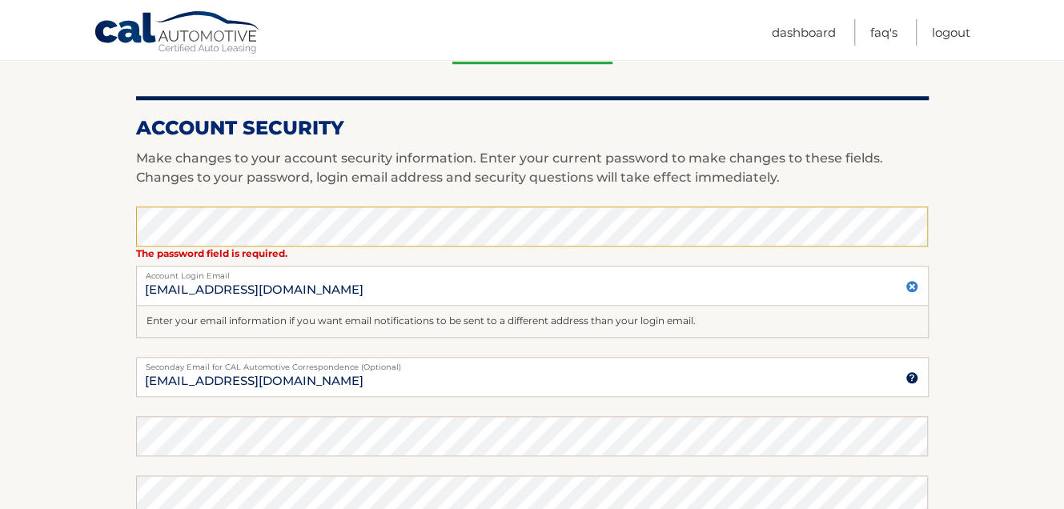
click at [327, 319] on span "Enter your email information if you want email notifications to be sent to a di…" at bounding box center [421, 321] width 549 height 12
click at [317, 287] on input "[EMAIL_ADDRESS][DOMAIN_NAME]" at bounding box center [532, 286] width 793 height 40
click at [329, 289] on input "[EMAIL_ADDRESS][DOMAIN_NAME]" at bounding box center [532, 286] width 793 height 40
click at [176, 319] on span "Enter your email information if you want email notifications to be sent to a di…" at bounding box center [421, 321] width 549 height 12
click at [375, 317] on span "Enter your email information if you want email notifications to be sent to a di…" at bounding box center [421, 321] width 549 height 12
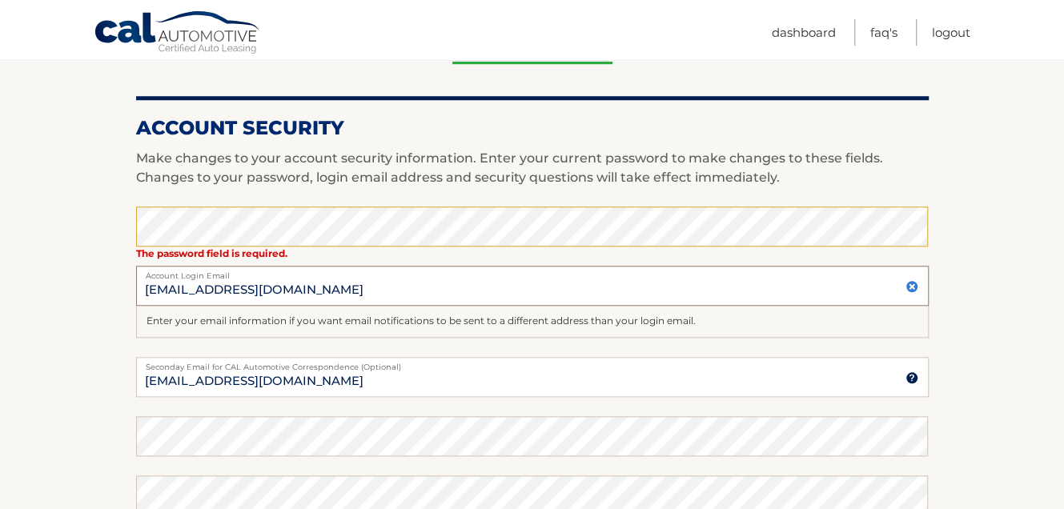
click at [318, 291] on input "[EMAIL_ADDRESS][DOMAIN_NAME]" at bounding box center [532, 286] width 793 height 40
drag, startPoint x: 318, startPoint y: 291, endPoint x: 110, endPoint y: 285, distance: 207.5
click at [110, 285] on section "Account Overview | Edit Profile One or more fields have an error. account infor…" at bounding box center [532, 160] width 1064 height 1308
type input "MSKAHNN@GMAIL.COM"
click at [303, 379] on input "[EMAIL_ADDRESS][DOMAIN_NAME]" at bounding box center [532, 377] width 793 height 40
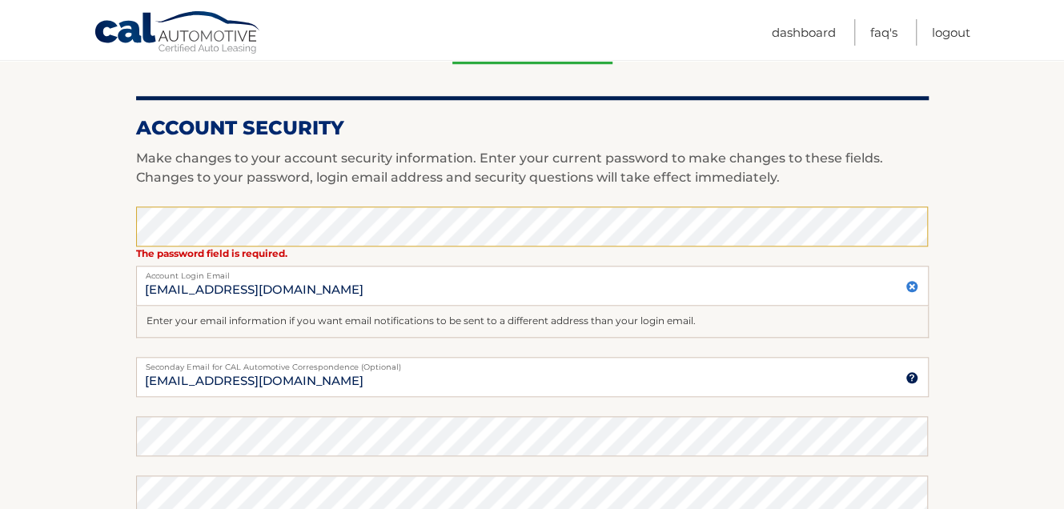
click at [731, 317] on div "Enter your email information if you want email notifications to be sent to a di…" at bounding box center [532, 322] width 793 height 32
click at [999, 235] on section "Account Overview | Edit Profile One or more fields have an error. account infor…" at bounding box center [532, 160] width 1064 height 1308
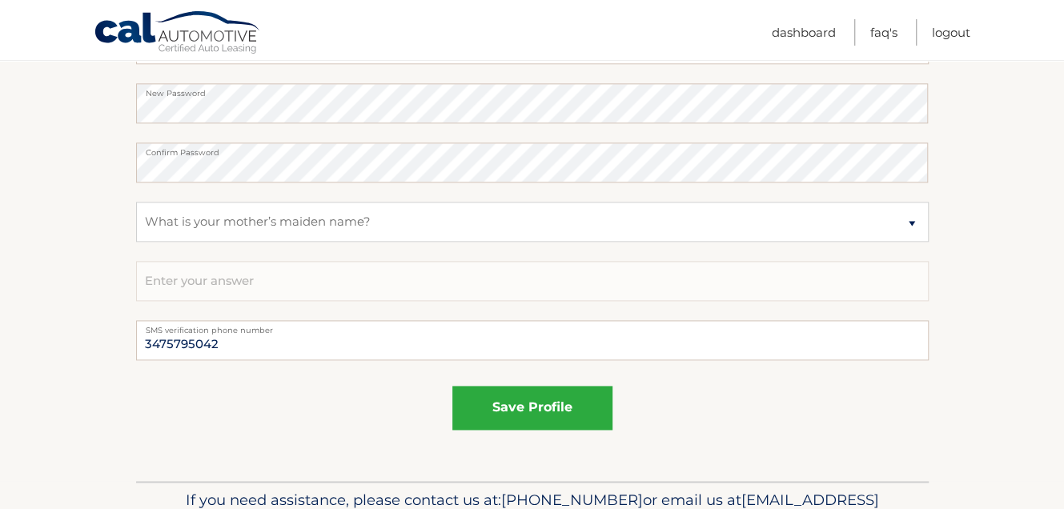
scroll to position [1022, 0]
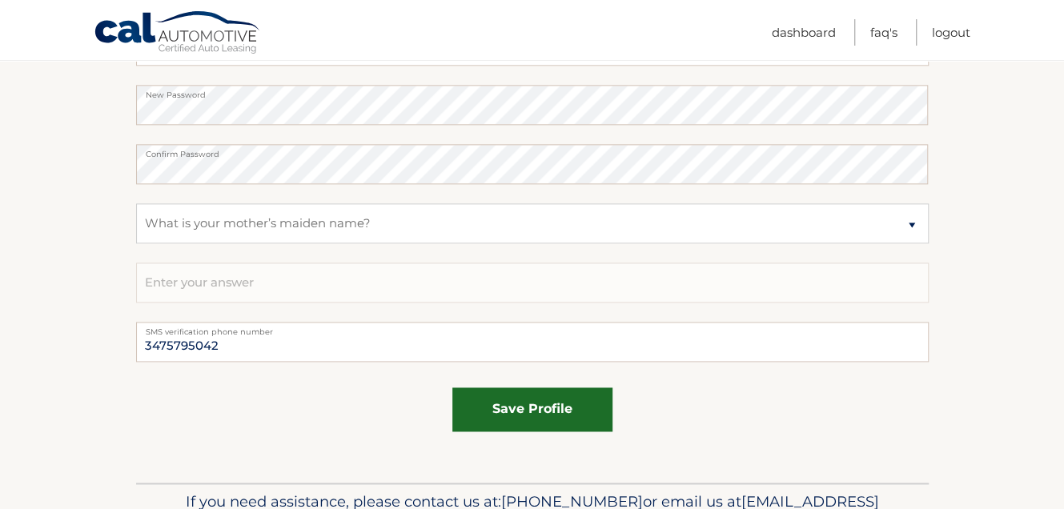
click at [599, 400] on button "save profile" at bounding box center [532, 409] width 160 height 44
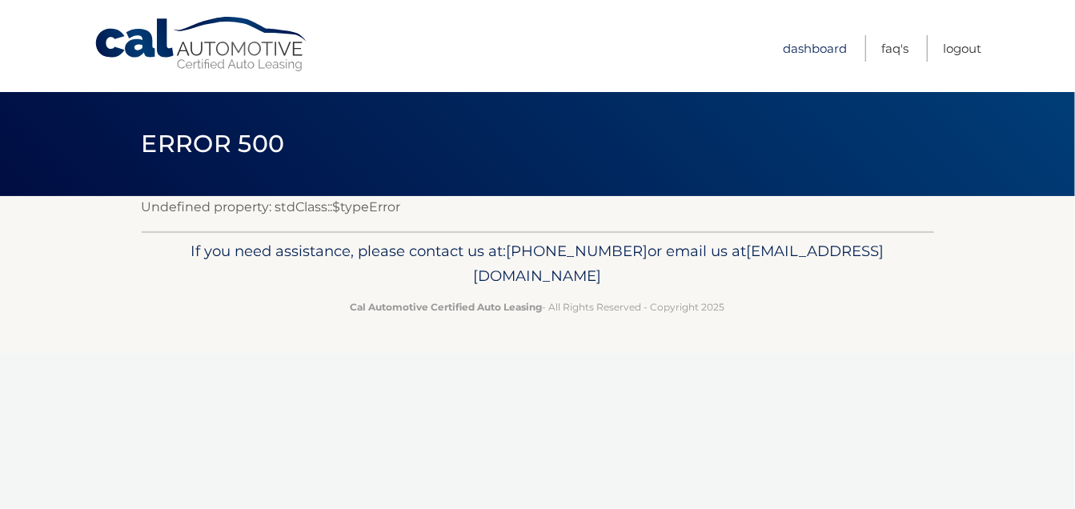
click at [828, 49] on link "Dashboard" at bounding box center [815, 48] width 64 height 26
click at [827, 45] on link "Dashboard" at bounding box center [815, 48] width 64 height 26
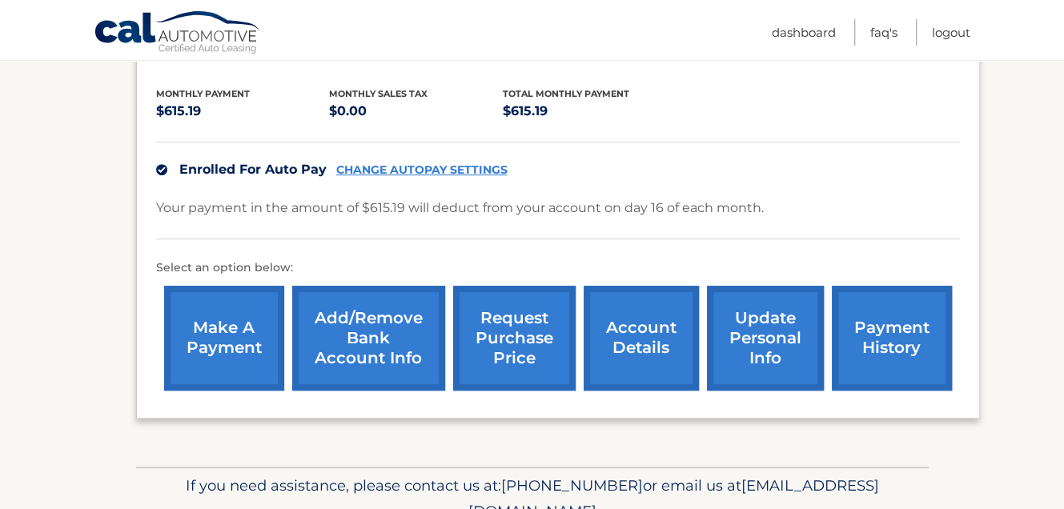
scroll to position [318, 0]
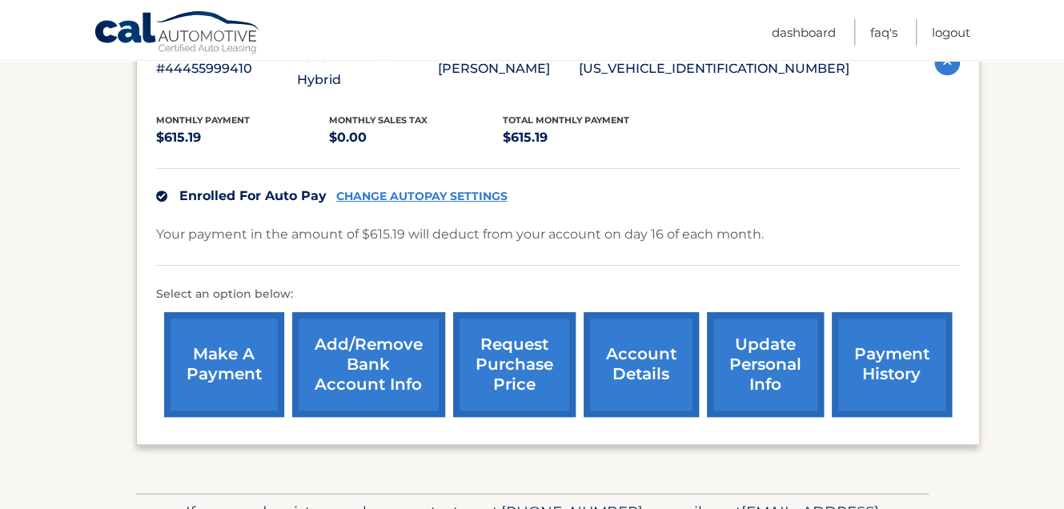
click at [619, 342] on link "account details" at bounding box center [641, 364] width 115 height 105
click at [763, 351] on link "update personal info" at bounding box center [765, 364] width 117 height 105
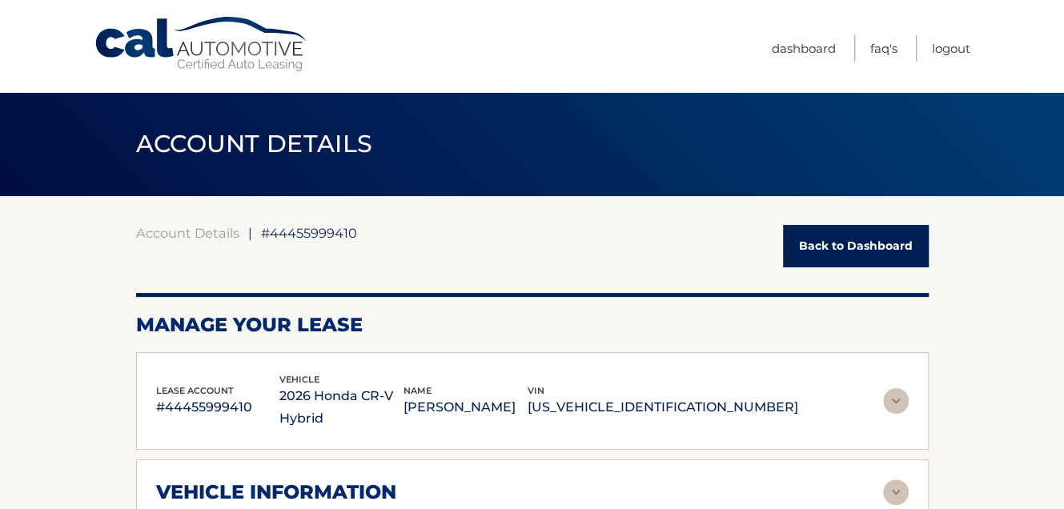
click at [745, 335] on h2 "Manage Your Lease" at bounding box center [532, 325] width 793 height 24
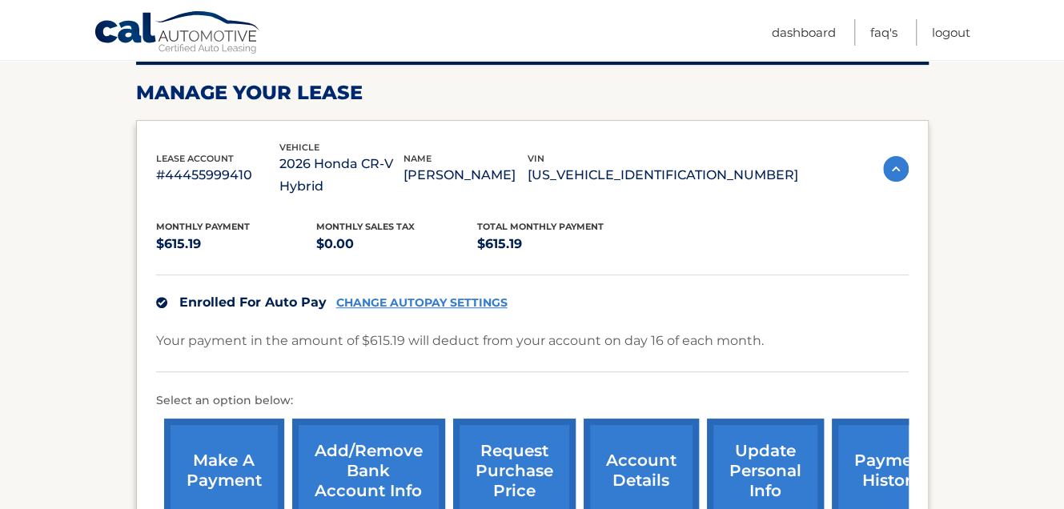
scroll to position [240, 0]
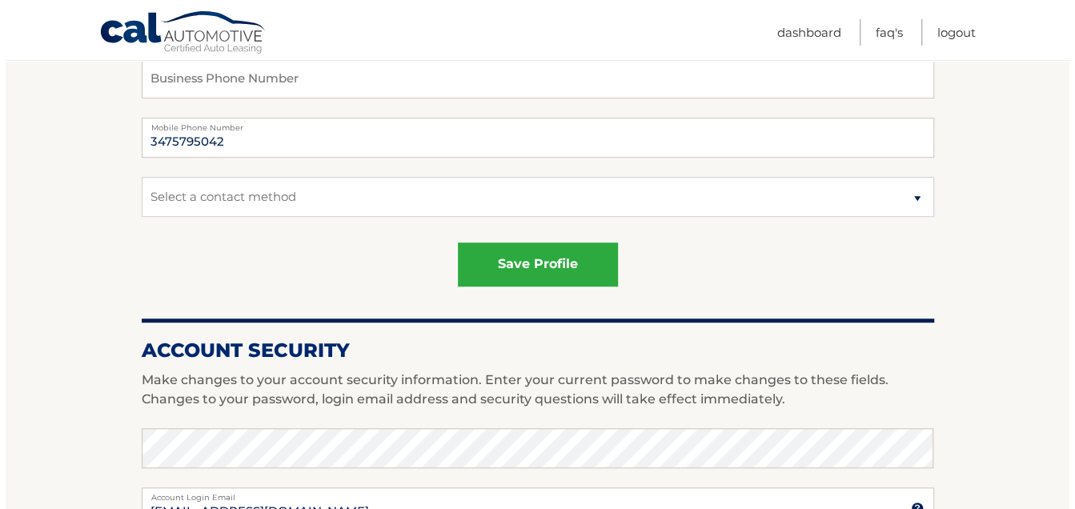
scroll to position [422, 0]
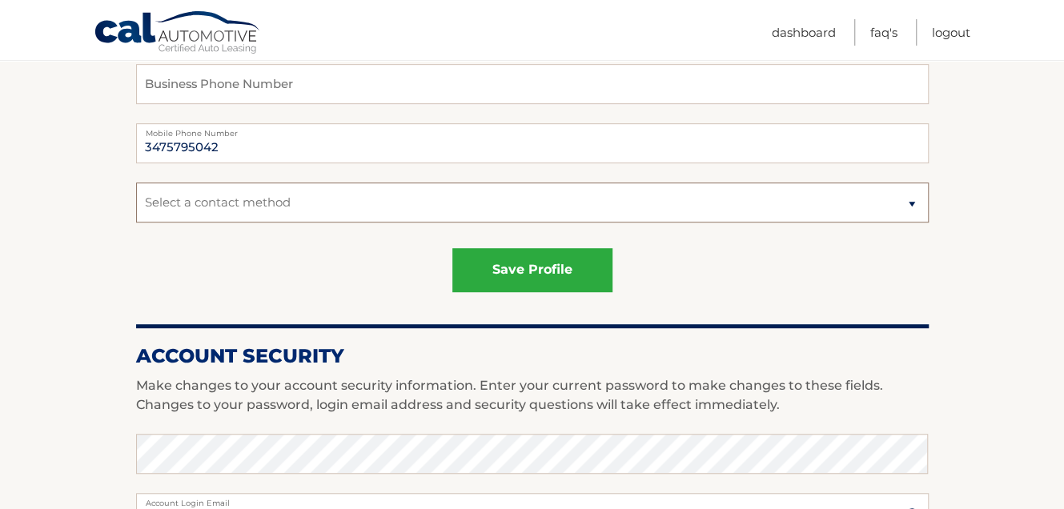
click at [908, 200] on select "Select a contact method Mobile Home" at bounding box center [532, 203] width 793 height 40
select select "1"
click at [136, 183] on select "Select a contact method Mobile Home" at bounding box center [532, 203] width 793 height 40
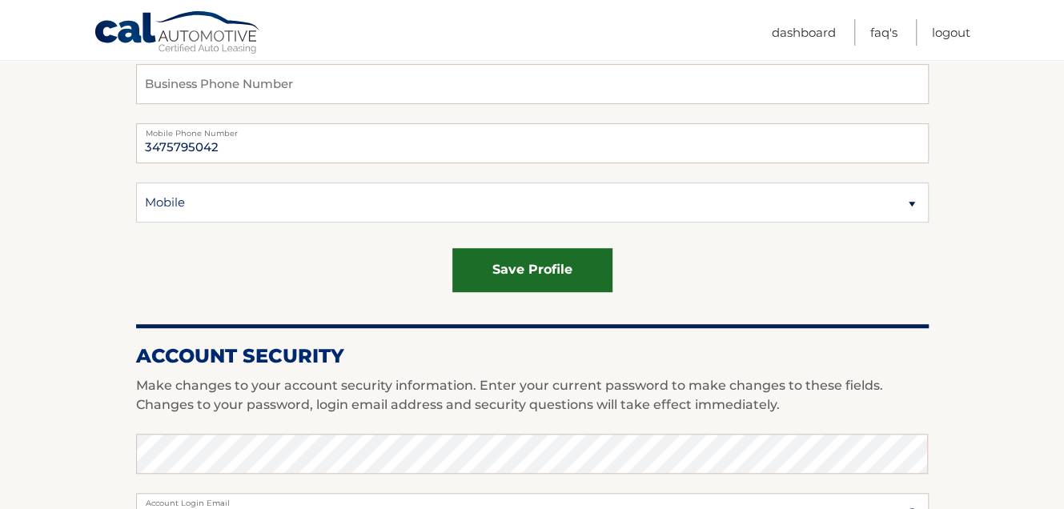
click at [579, 275] on button "save profile" at bounding box center [532, 270] width 160 height 44
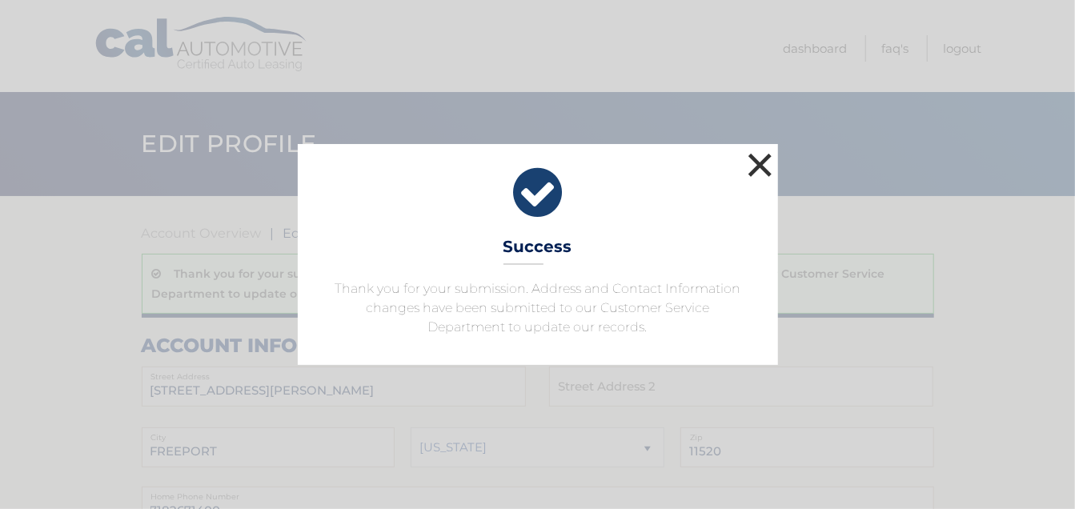
click at [757, 163] on button "×" at bounding box center [761, 165] width 32 height 32
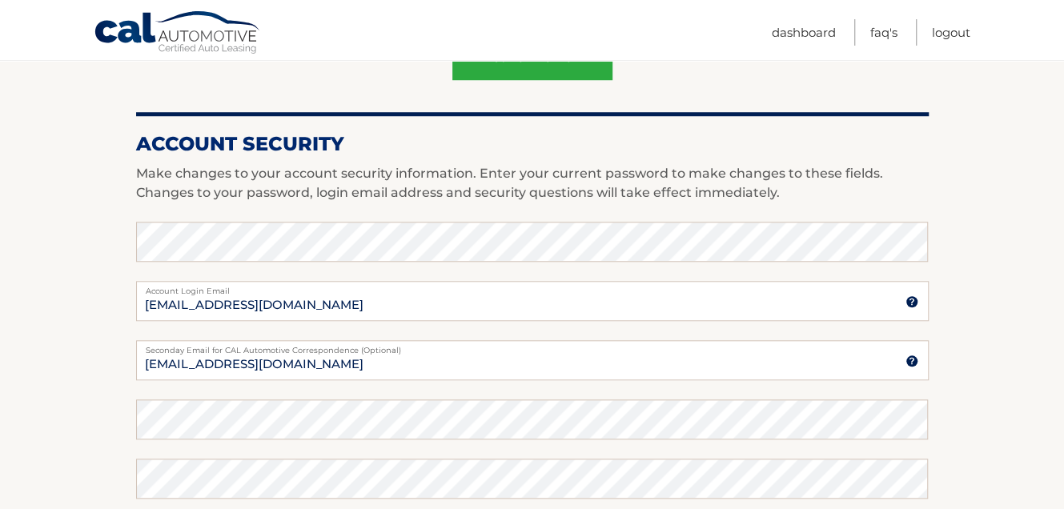
scroll to position [721, 0]
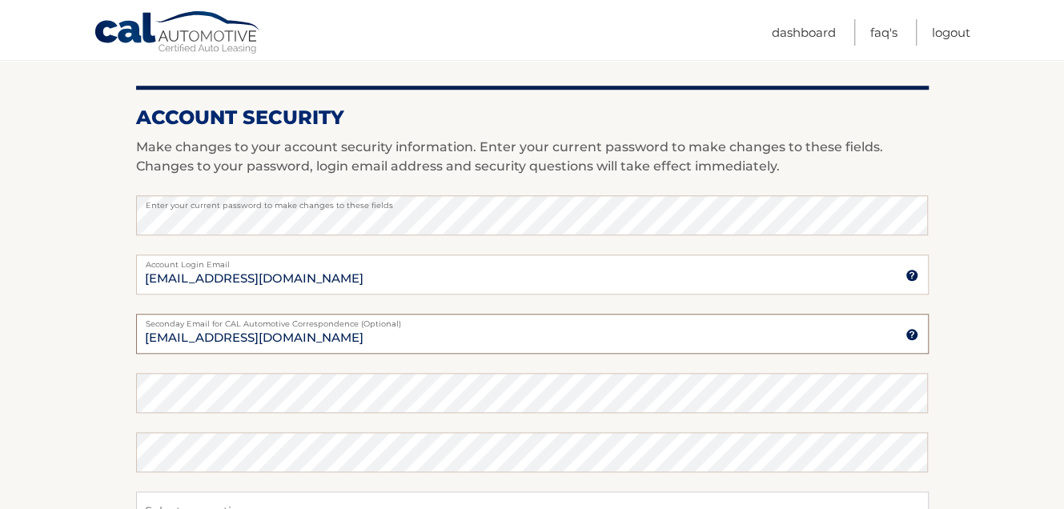
click at [380, 341] on input "[EMAIL_ADDRESS][DOMAIN_NAME]" at bounding box center [532, 334] width 793 height 40
drag, startPoint x: 380, startPoint y: 341, endPoint x: 106, endPoint y: 351, distance: 274.8
click at [106, 351] on section "Account Overview | Edit Profile Thank you for your submission. Address and Cont…" at bounding box center [532, 123] width 1064 height 1295
type input "mskahnn@gmail.com"
click at [78, 403] on section "Account Overview | Edit Profile Thank you for your submission. Address and Cont…" at bounding box center [532, 123] width 1064 height 1295
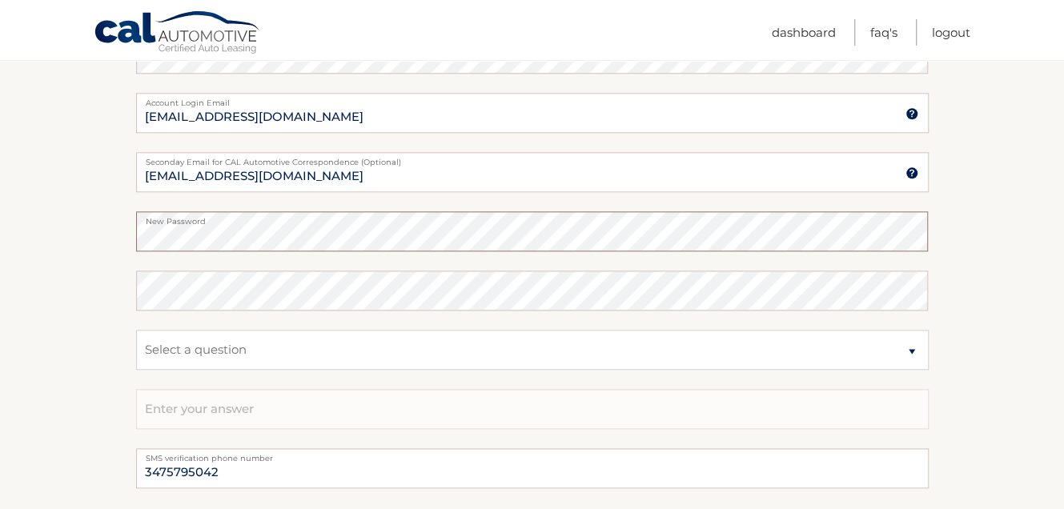
scroll to position [886, 0]
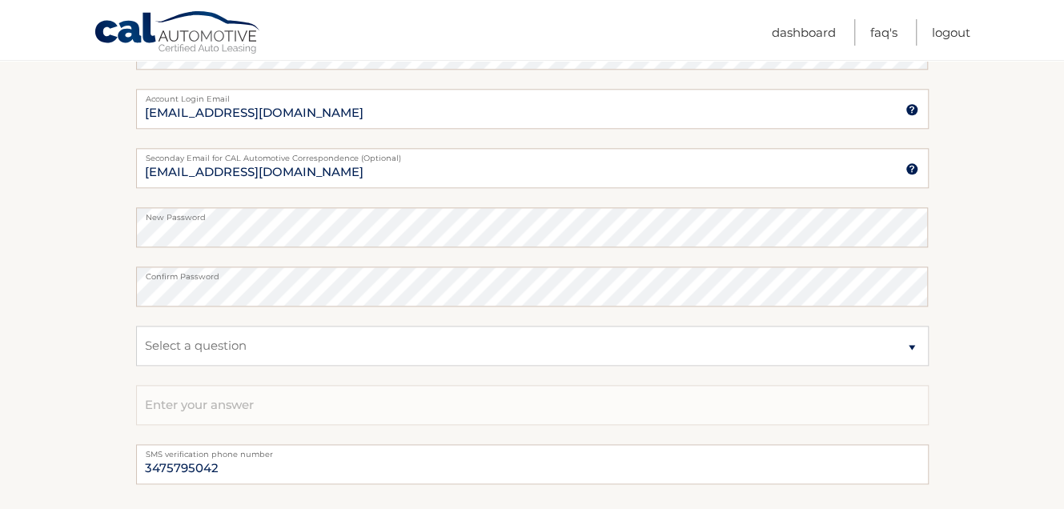
click at [227, 345] on select "Select a question What was the name of your elementary school? What is your mot…" at bounding box center [532, 346] width 793 height 40
select select "2"
click at [136, 326] on select "Select a question What was the name of your elementary school? What is your mot…" at bounding box center [532, 346] width 793 height 40
click at [243, 405] on input "text" at bounding box center [532, 405] width 793 height 40
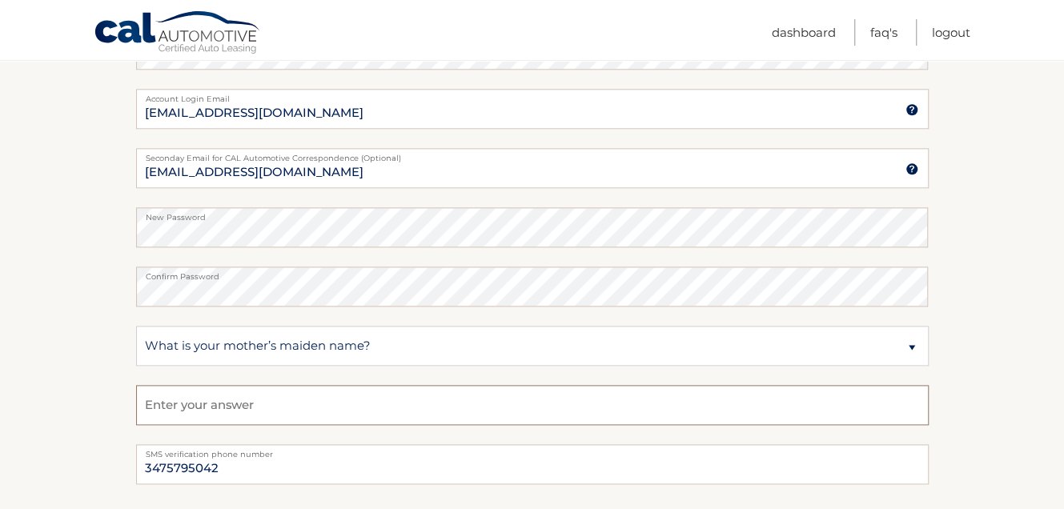
type input "oliver"
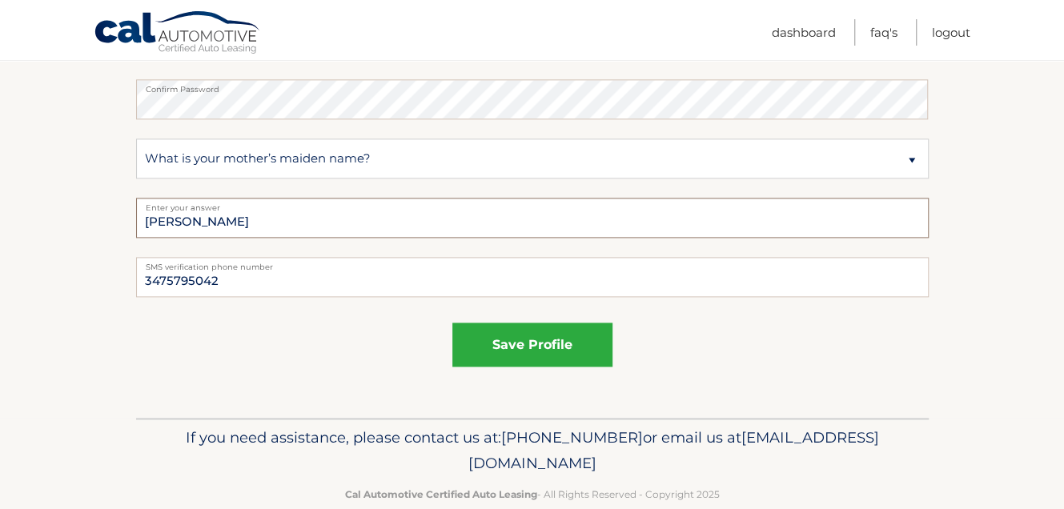
scroll to position [1066, 0]
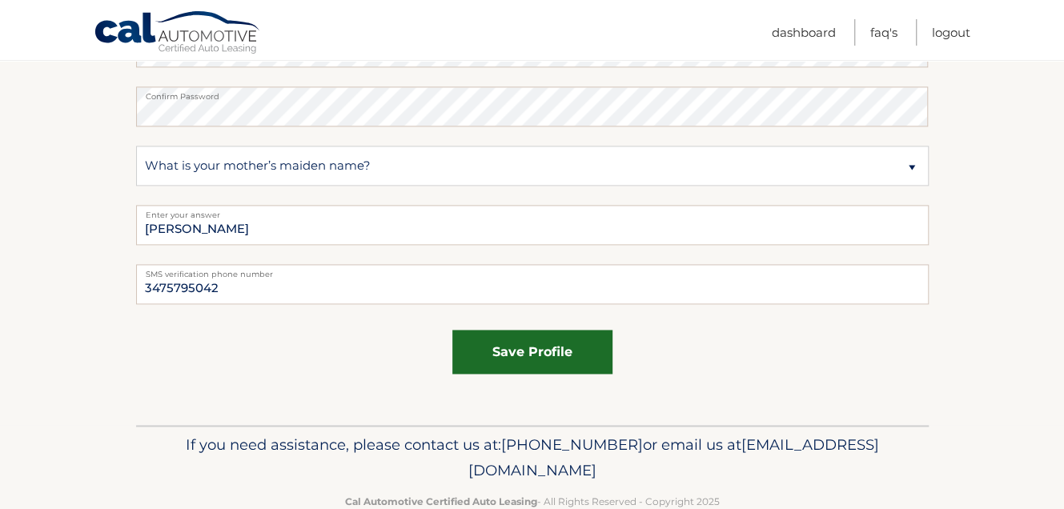
click at [576, 351] on button "save profile" at bounding box center [532, 352] width 160 height 44
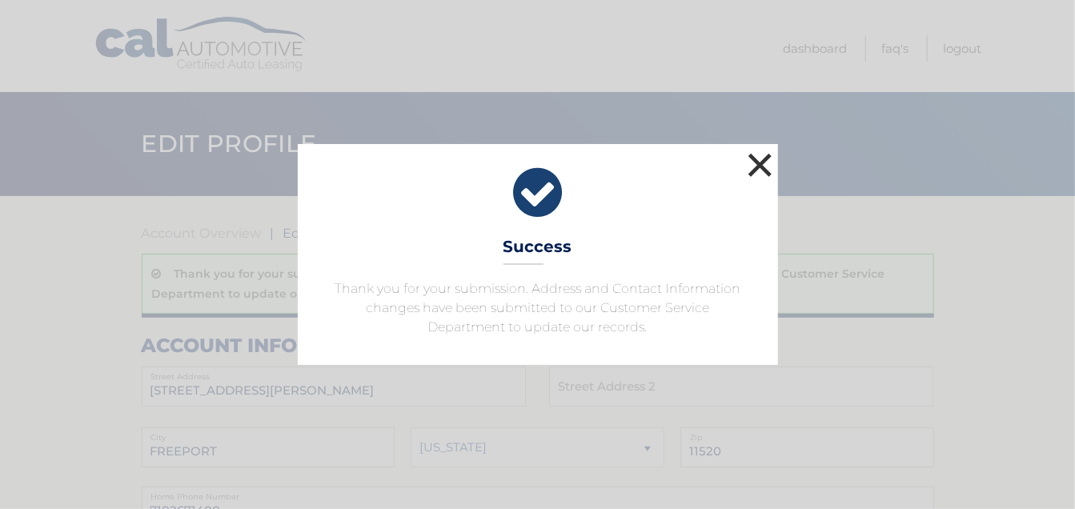
click at [758, 167] on button "×" at bounding box center [761, 165] width 32 height 32
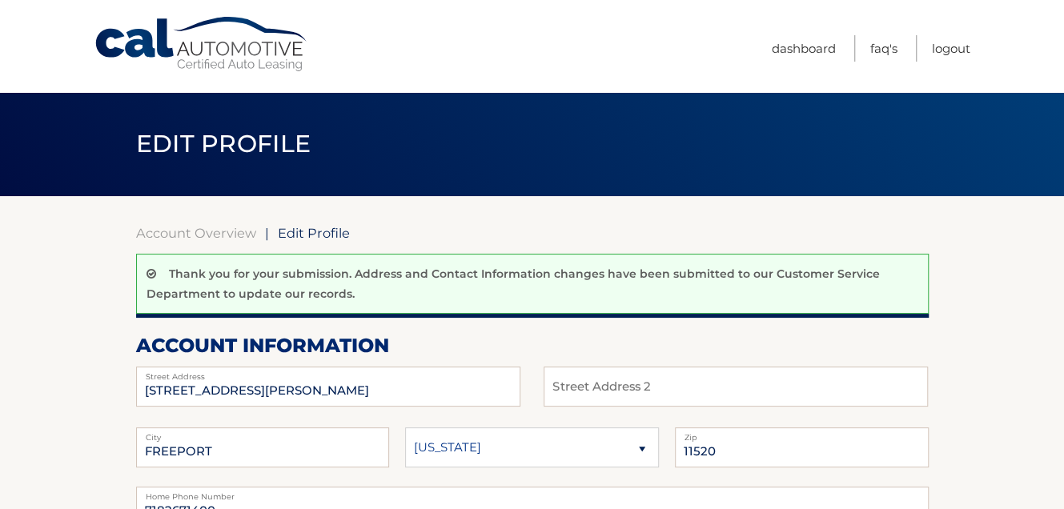
click at [306, 237] on span "Edit Profile" at bounding box center [314, 233] width 72 height 16
click at [318, 235] on span "Edit Profile" at bounding box center [314, 233] width 72 height 16
click at [245, 231] on link "Account Overview" at bounding box center [196, 233] width 120 height 16
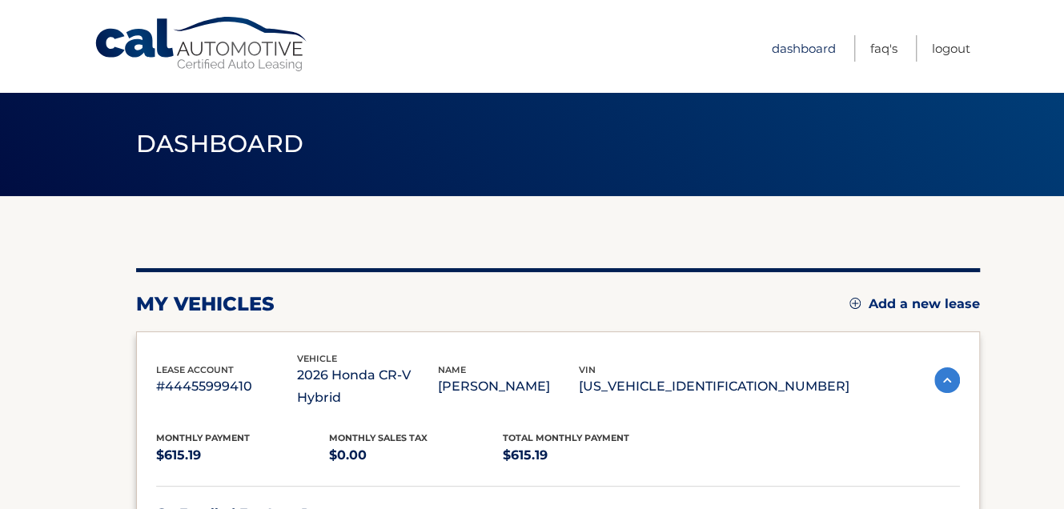
click at [815, 46] on link "Dashboard" at bounding box center [804, 48] width 64 height 26
click at [813, 47] on link "Dashboard" at bounding box center [804, 48] width 64 height 26
click at [827, 46] on link "Dashboard" at bounding box center [804, 48] width 64 height 26
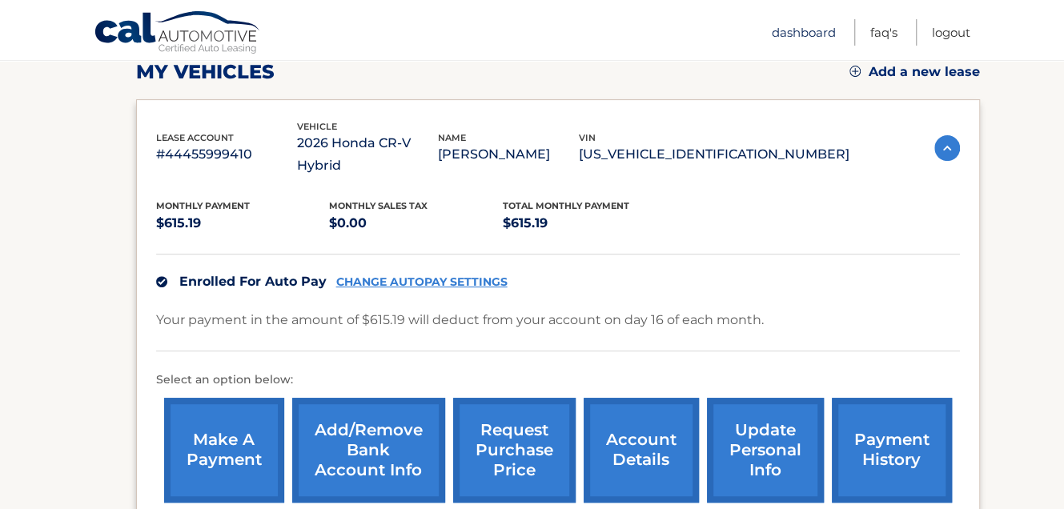
scroll to position [240, 0]
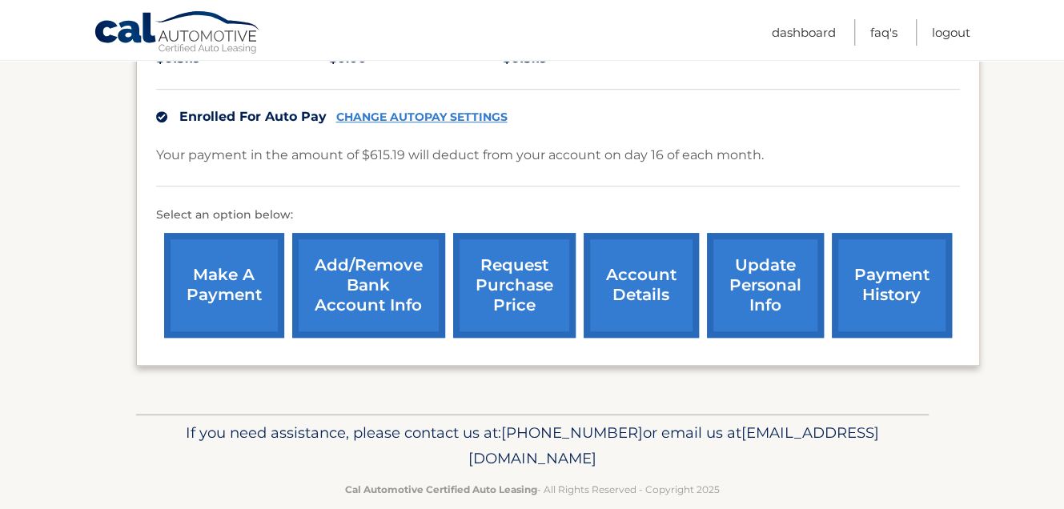
scroll to position [398, 0]
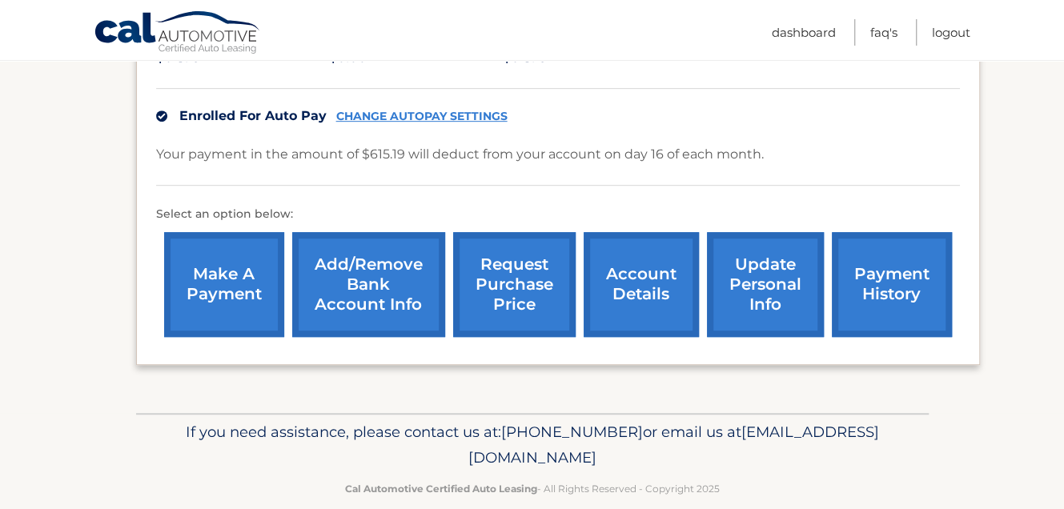
click at [621, 267] on link "account details" at bounding box center [641, 284] width 115 height 105
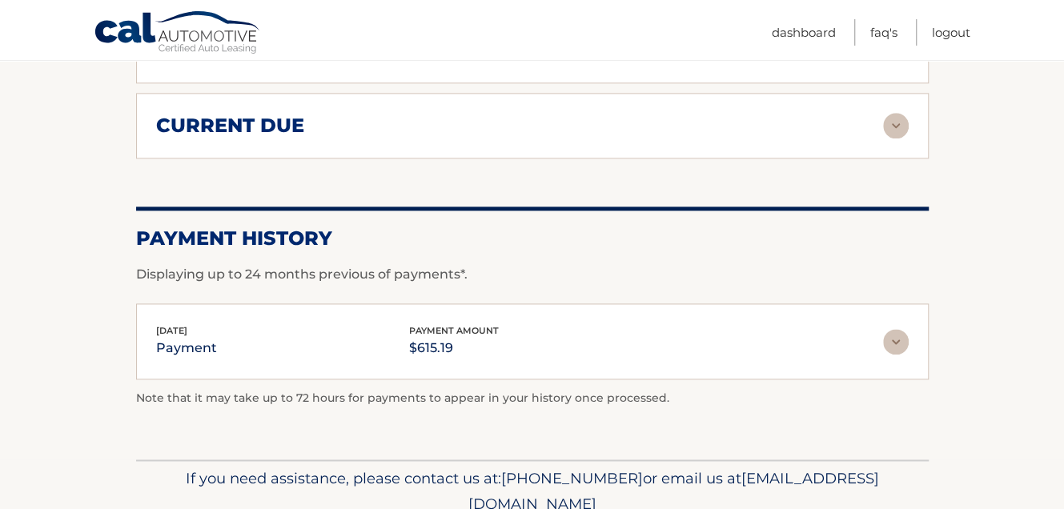
scroll to position [1121, 0]
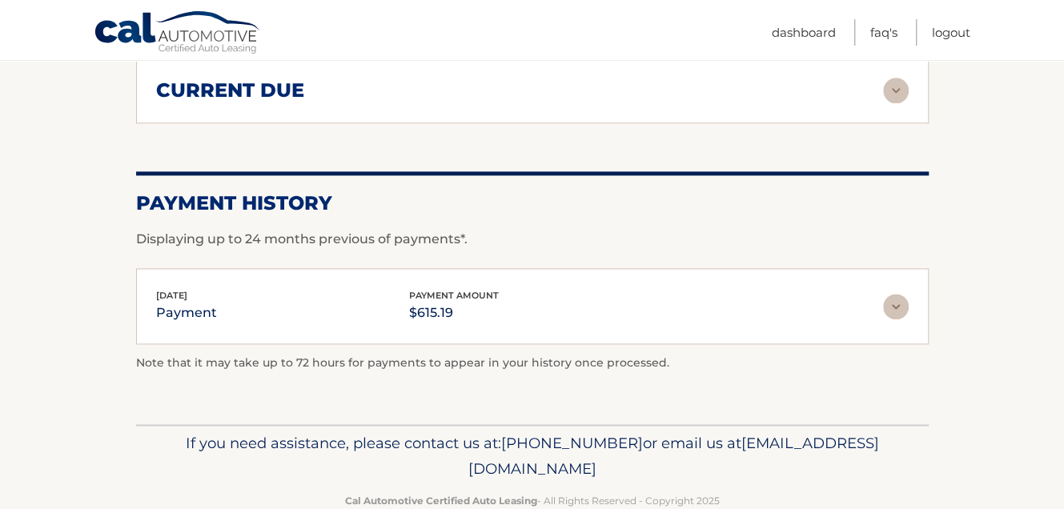
click at [891, 299] on img at bounding box center [896, 307] width 26 height 26
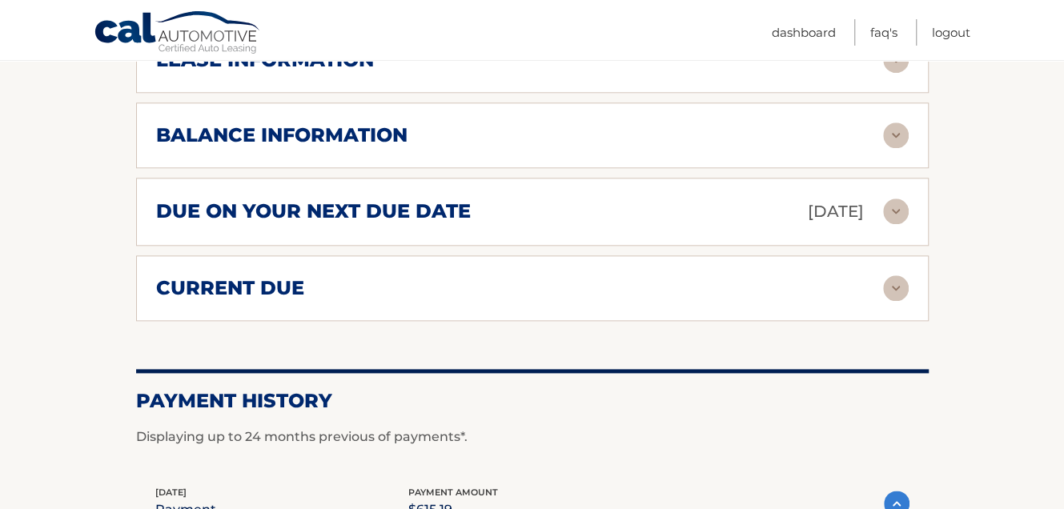
scroll to position [843, 0]
